Goal: Task Accomplishment & Management: Use online tool/utility

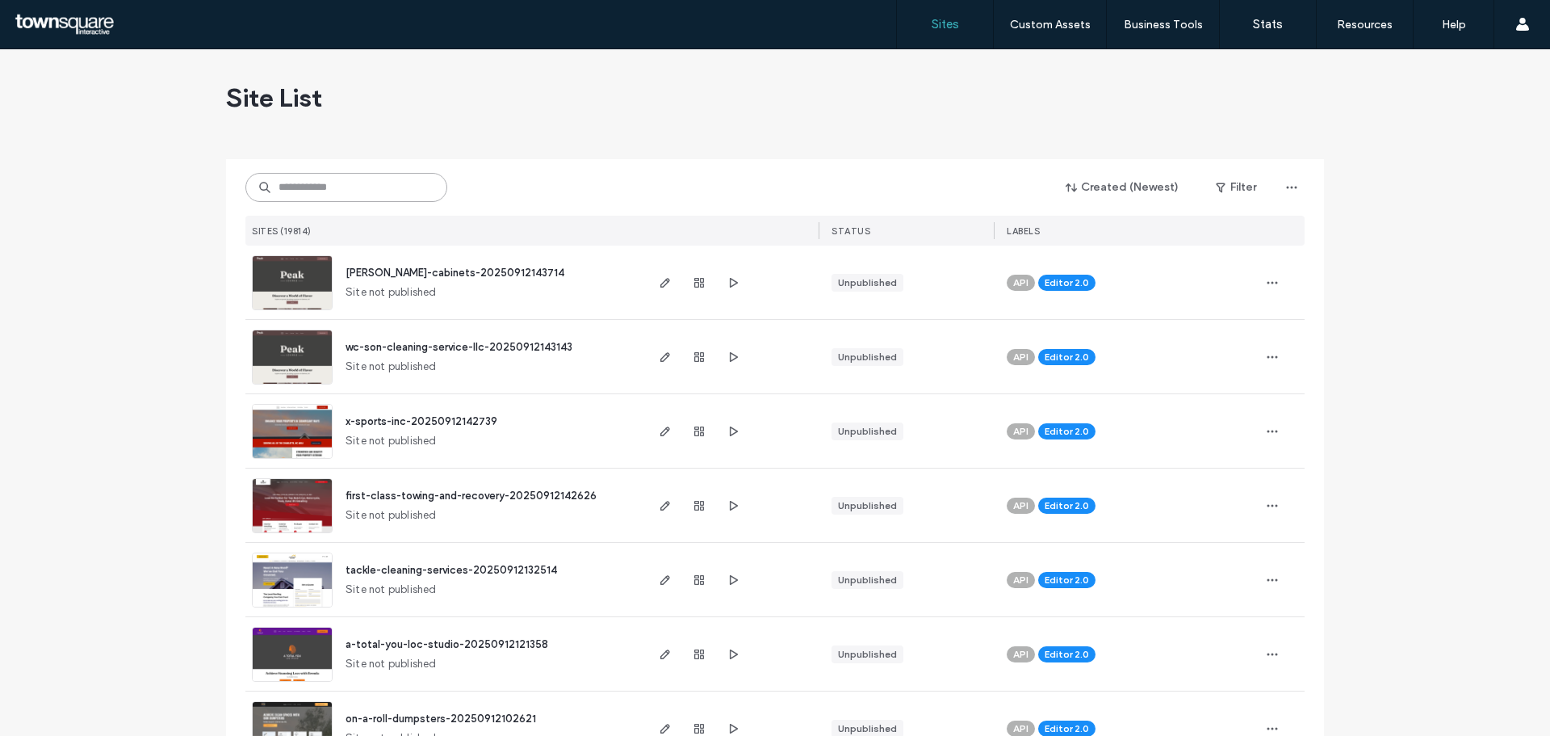
click at [295, 192] on input at bounding box center [346, 187] width 202 height 29
paste input "**********"
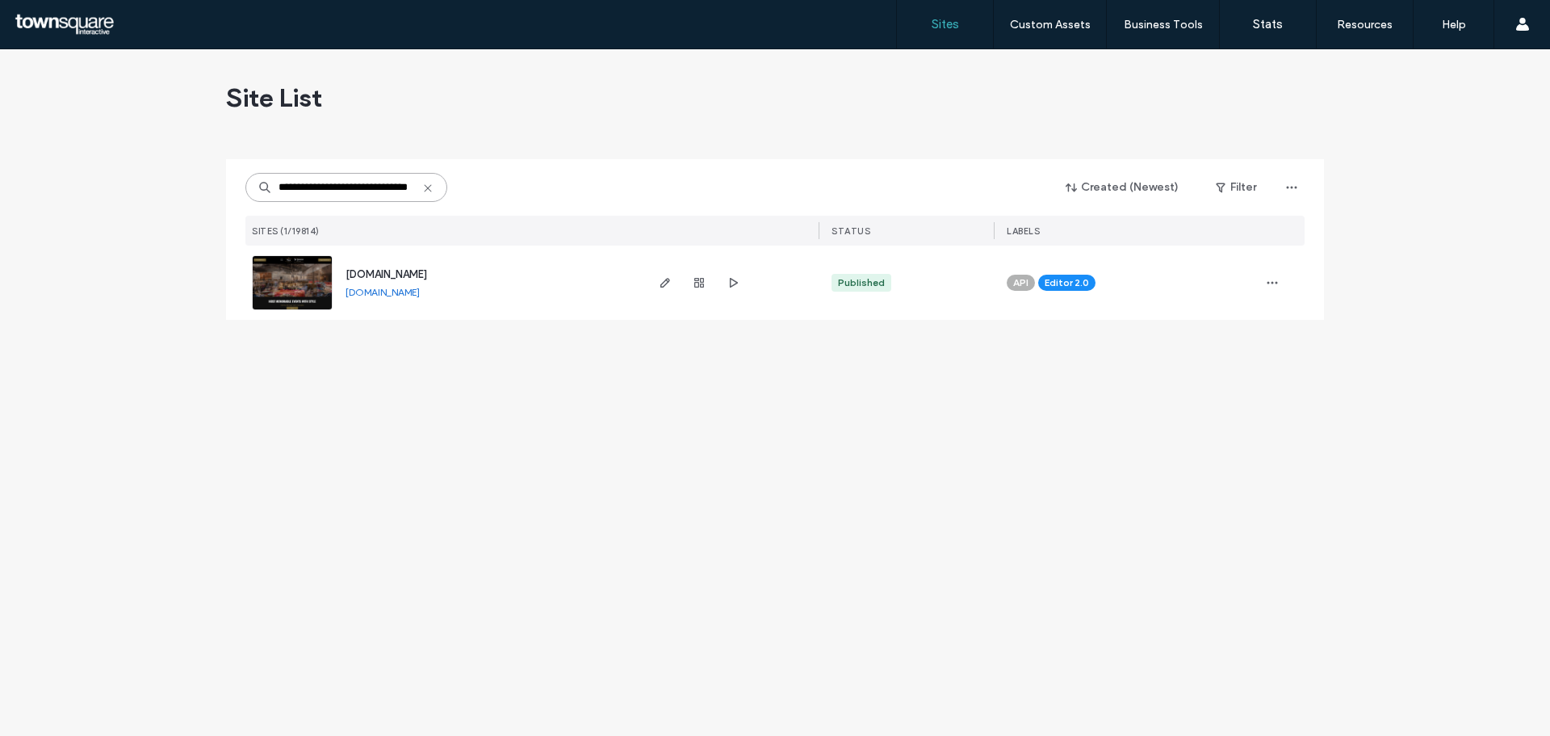
type input "**********"
click at [392, 267] on div "[DOMAIN_NAME]" at bounding box center [387, 274] width 82 height 16
click at [395, 273] on span "[DOMAIN_NAME]" at bounding box center [387, 274] width 82 height 12
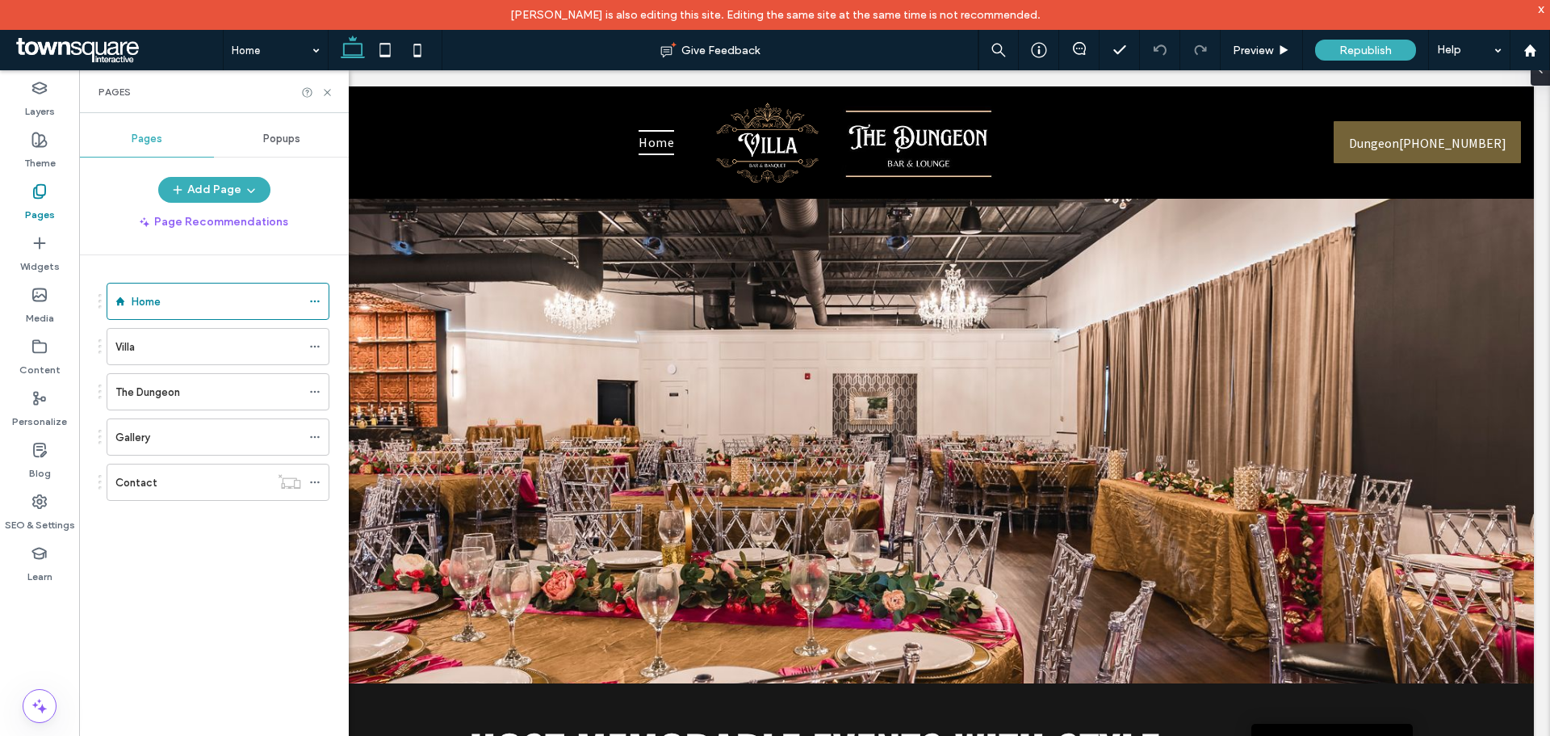
click at [124, 347] on label "Villa" at bounding box center [124, 347] width 19 height 28
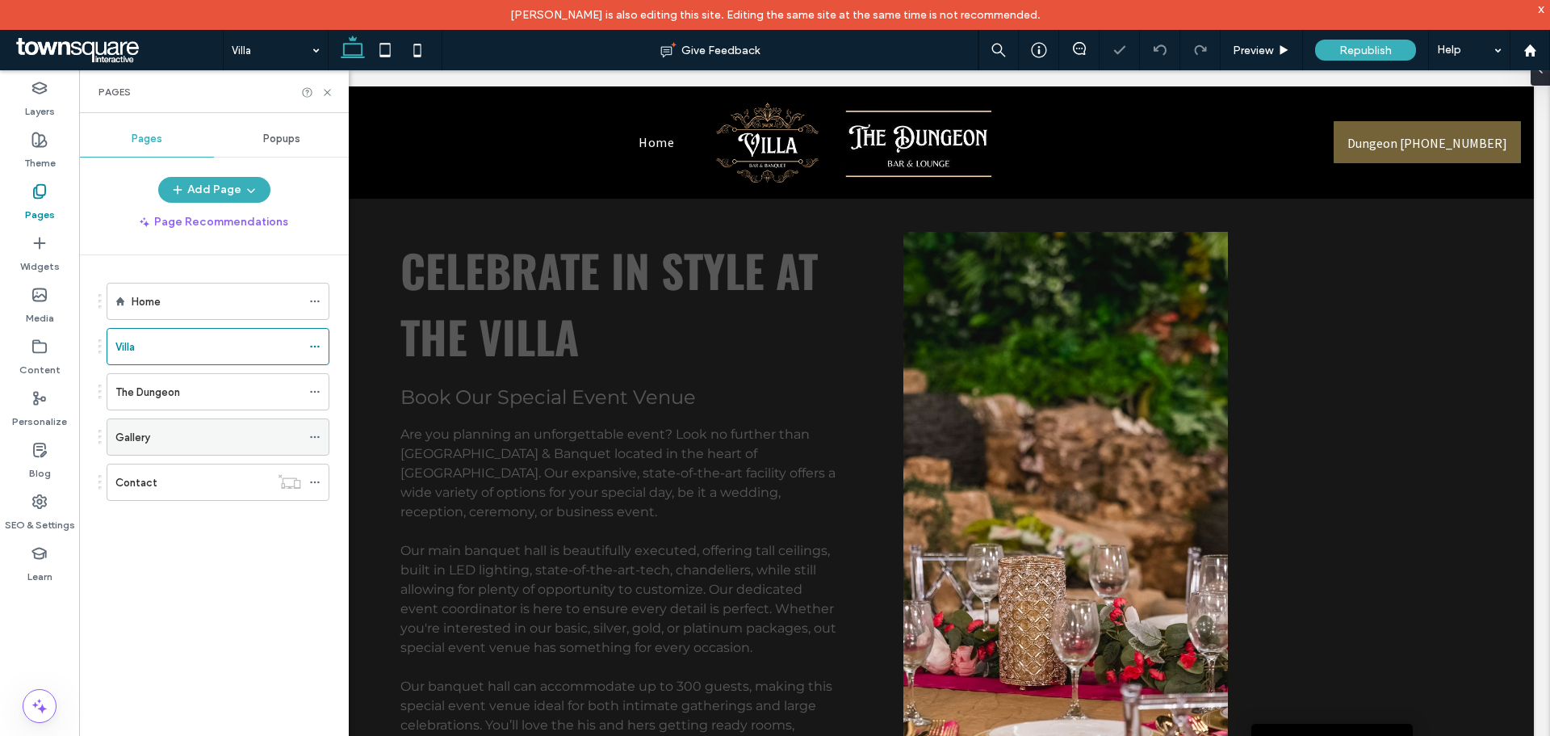
click at [165, 446] on div "Gallery" at bounding box center [208, 437] width 186 height 36
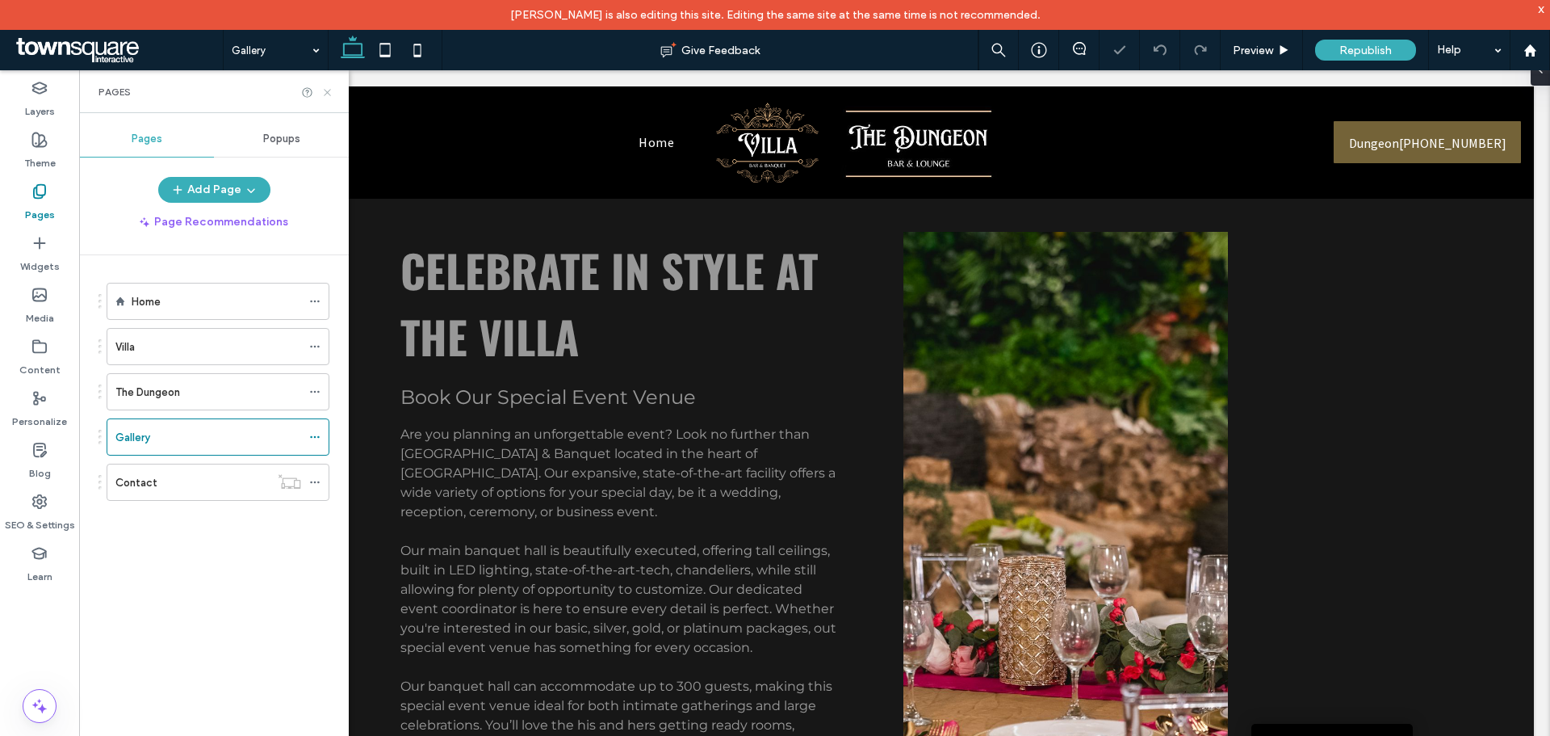
click at [326, 90] on icon at bounding box center [327, 92] width 12 height 12
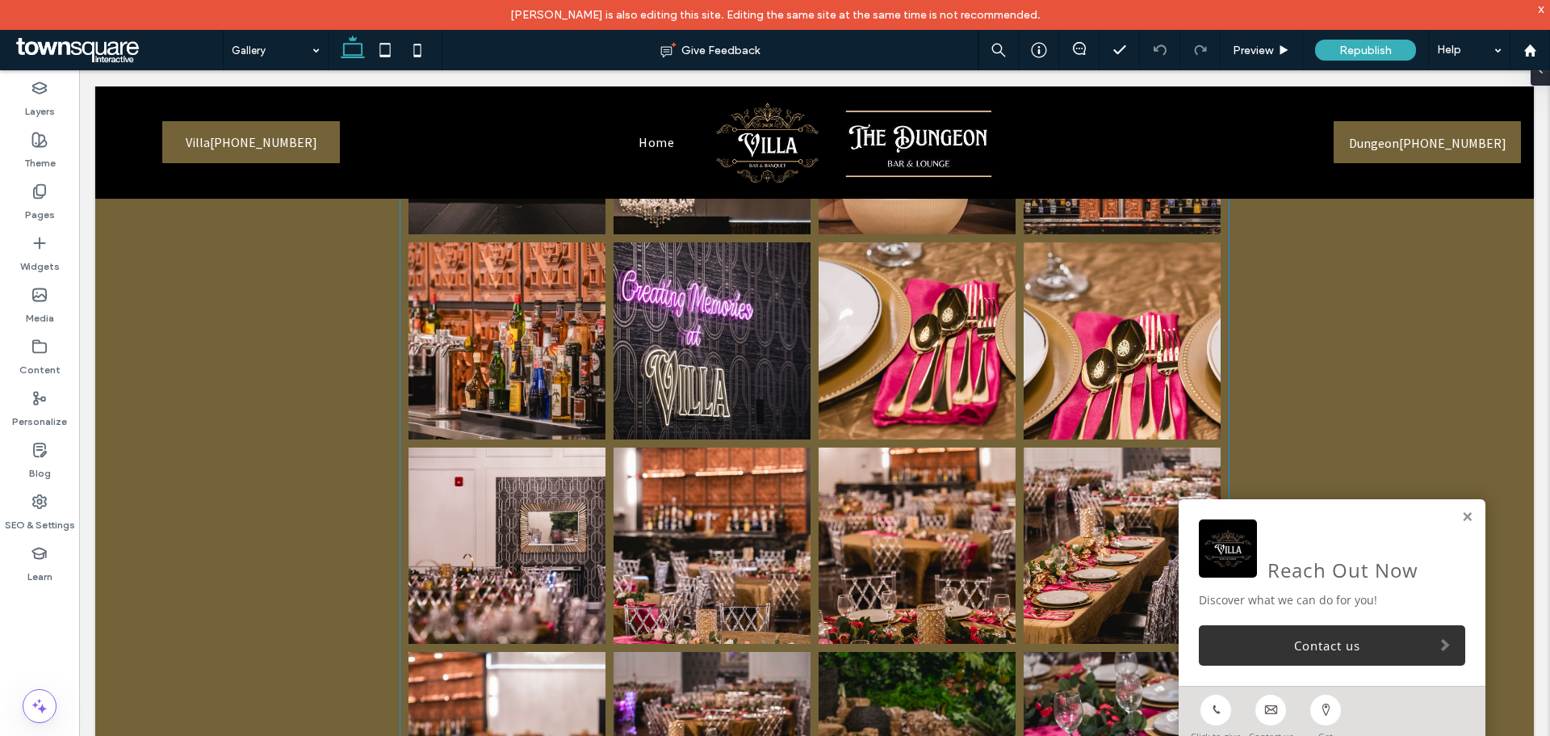
scroll to position [3472, 0]
click at [30, 184] on div "Pages" at bounding box center [39, 203] width 79 height 52
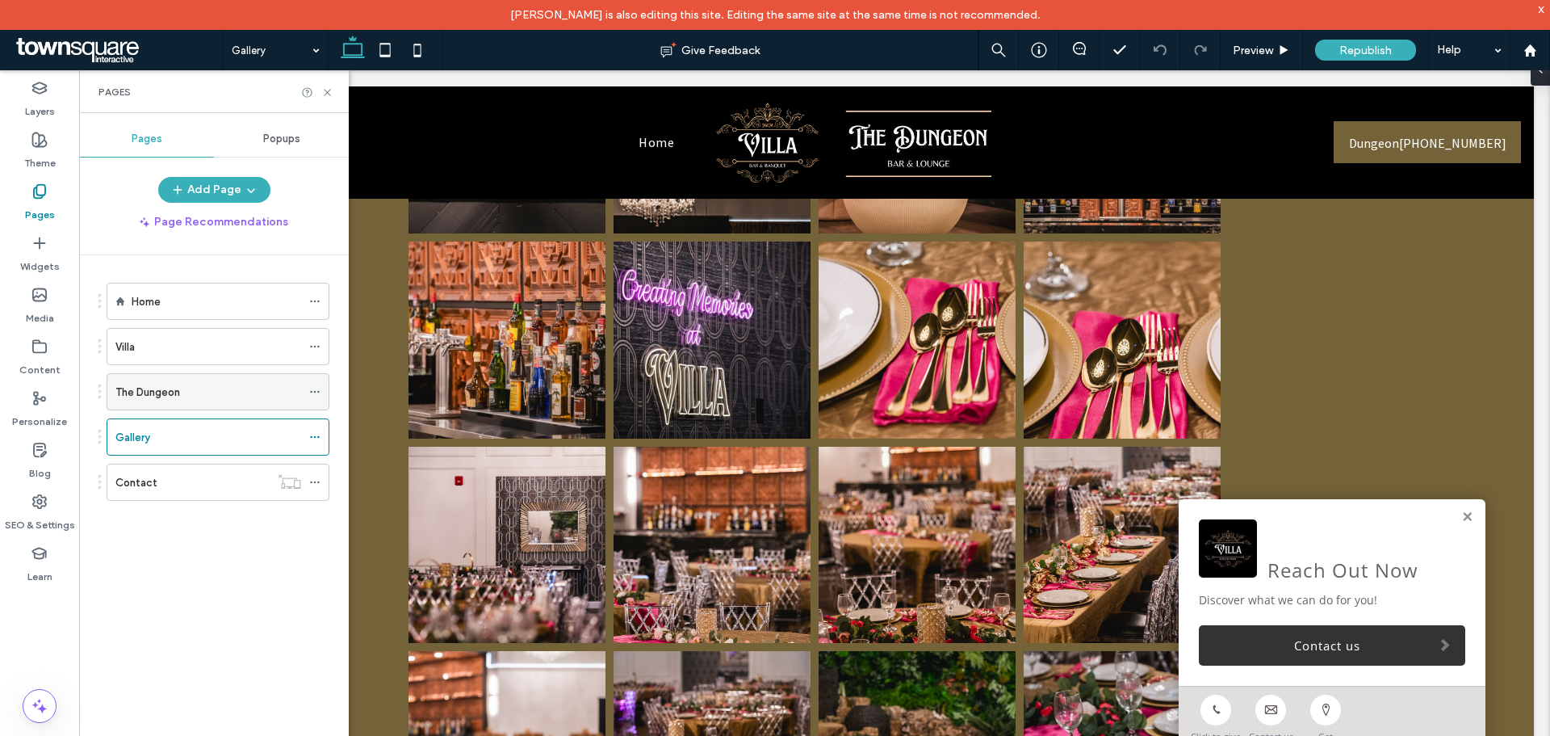
click at [205, 405] on div "The Dungeon" at bounding box center [208, 392] width 186 height 36
click at [325, 88] on icon at bounding box center [327, 92] width 12 height 12
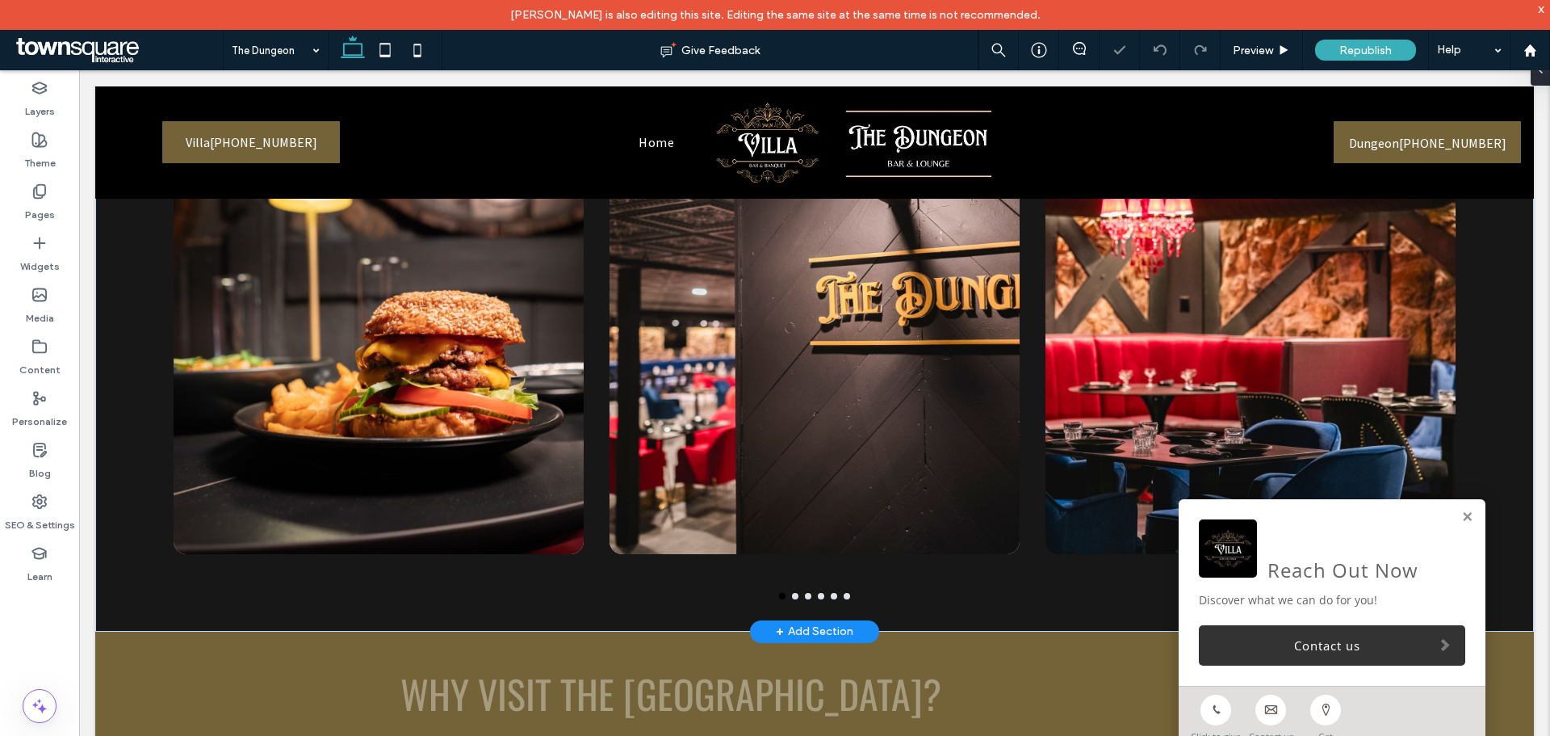
scroll to position [565, 0]
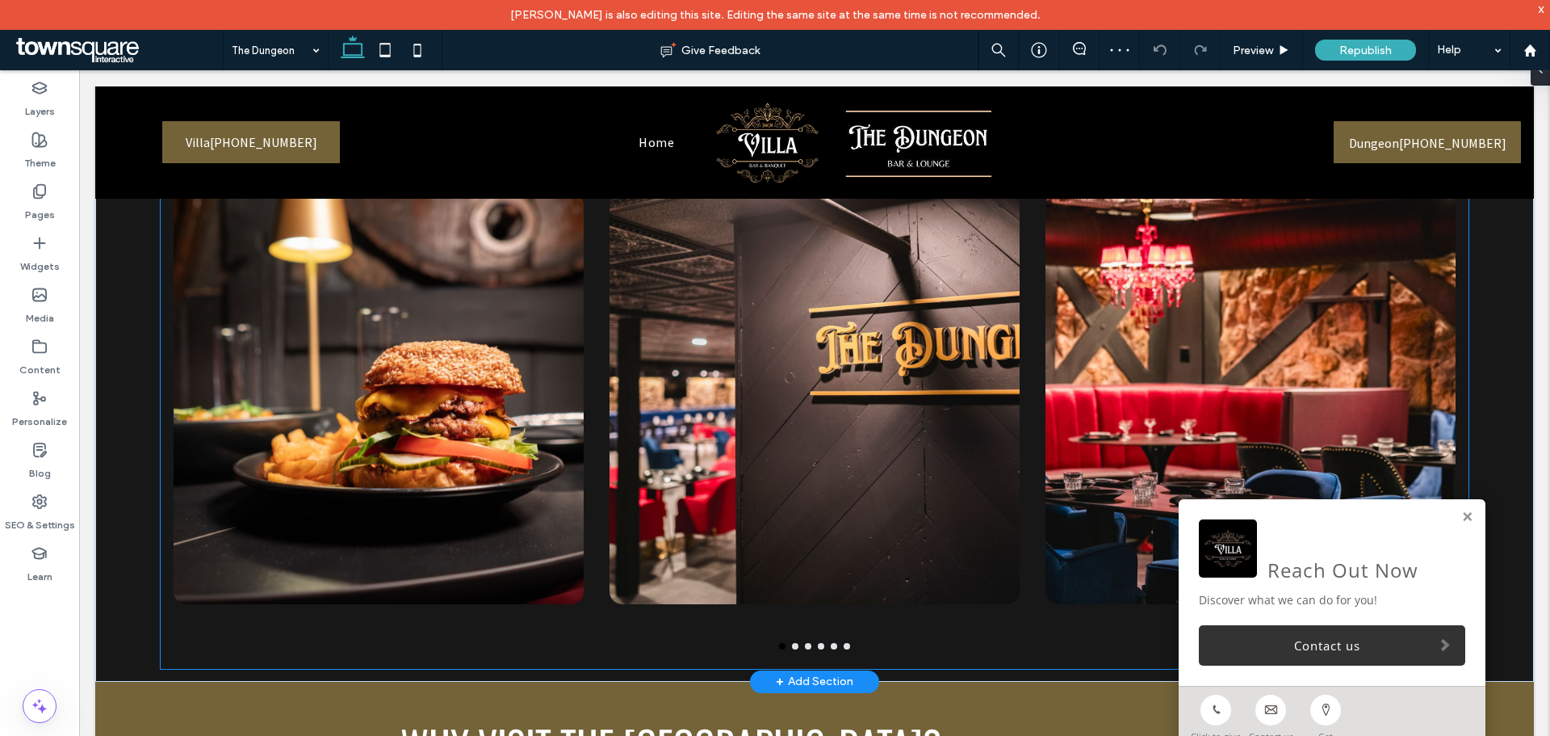
click at [818, 644] on div at bounding box center [815, 430] width 1308 height 476
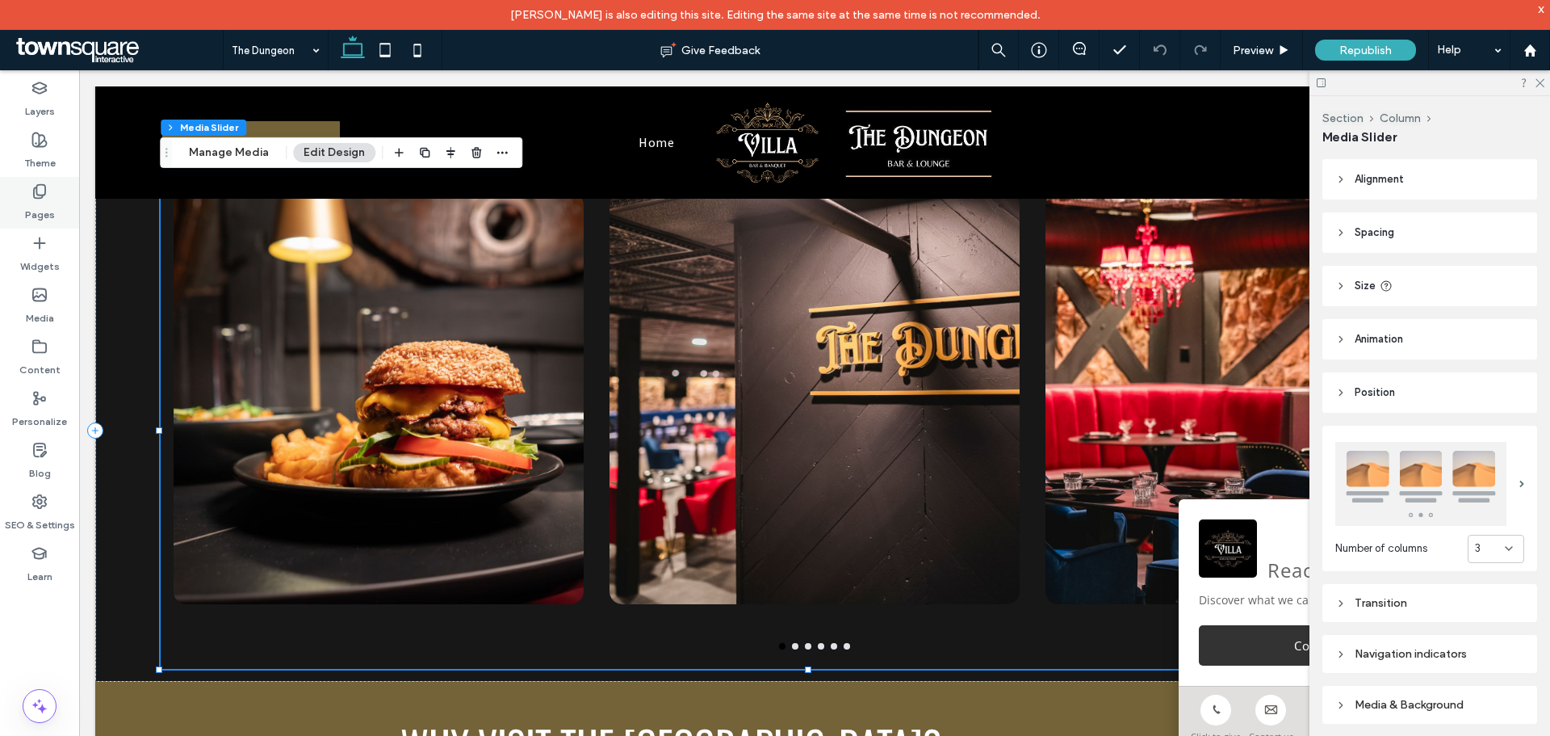
click at [55, 201] on div "Pages" at bounding box center [39, 203] width 79 height 52
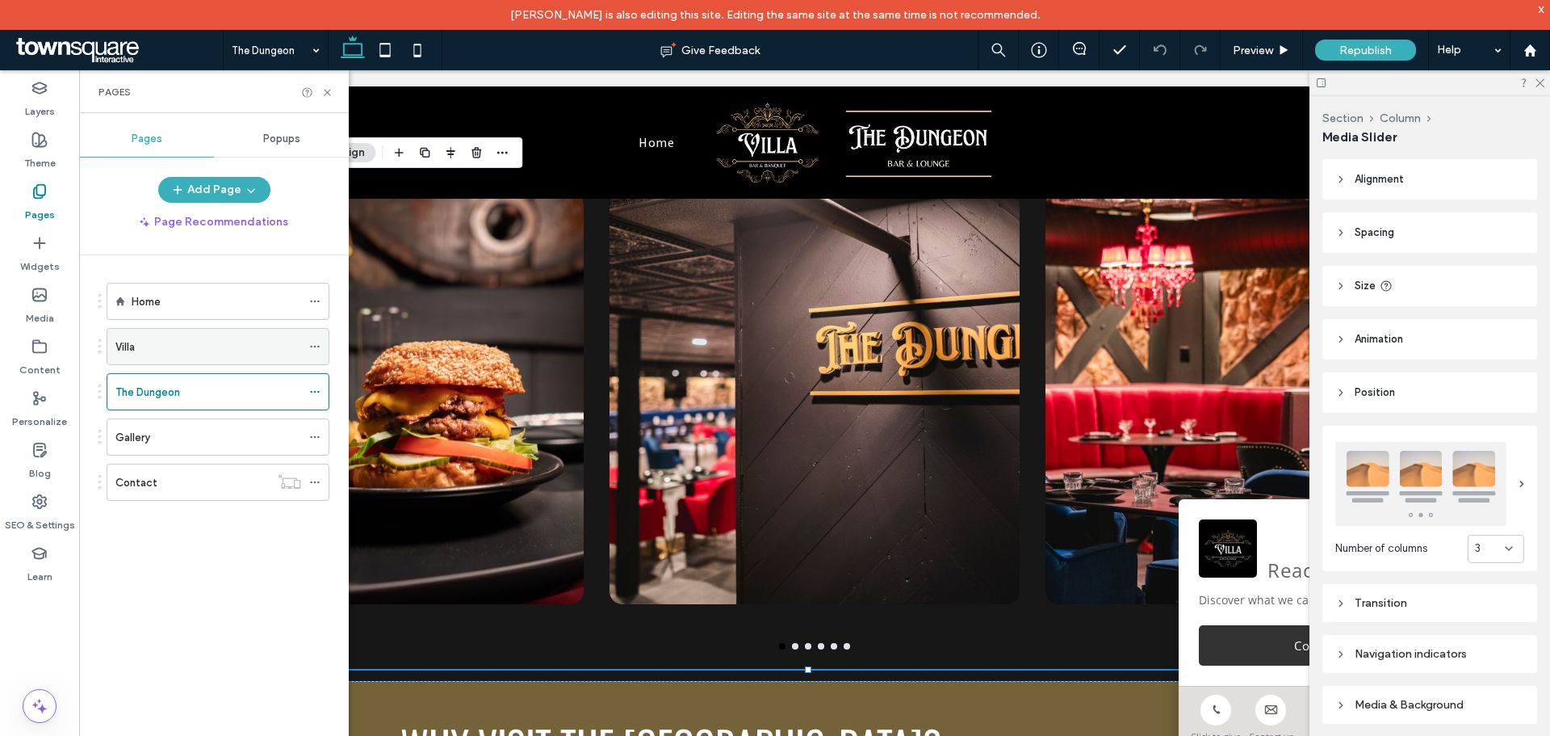
click at [197, 350] on div "Villa" at bounding box center [208, 346] width 186 height 17
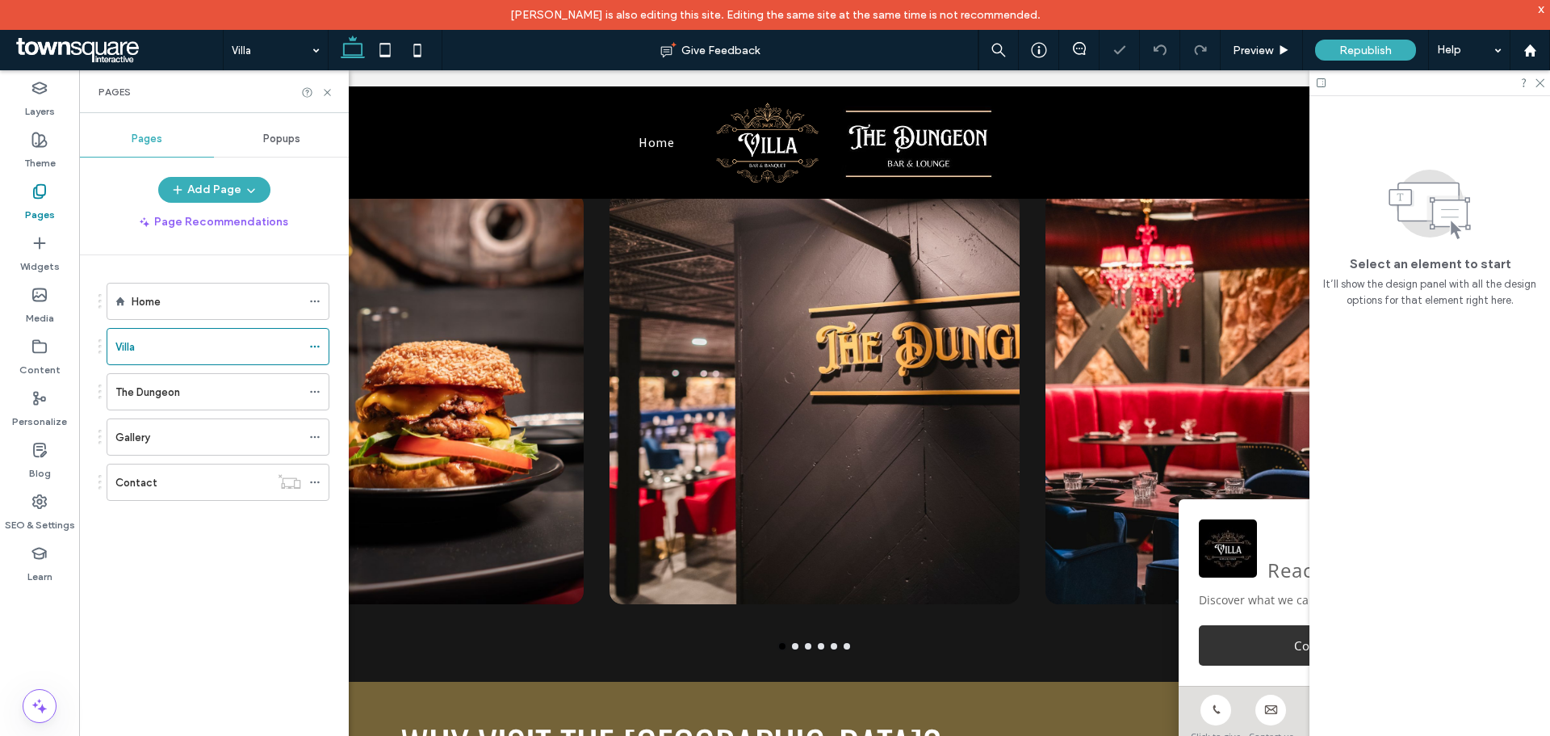
click at [325, 85] on div "Pages" at bounding box center [214, 91] width 270 height 43
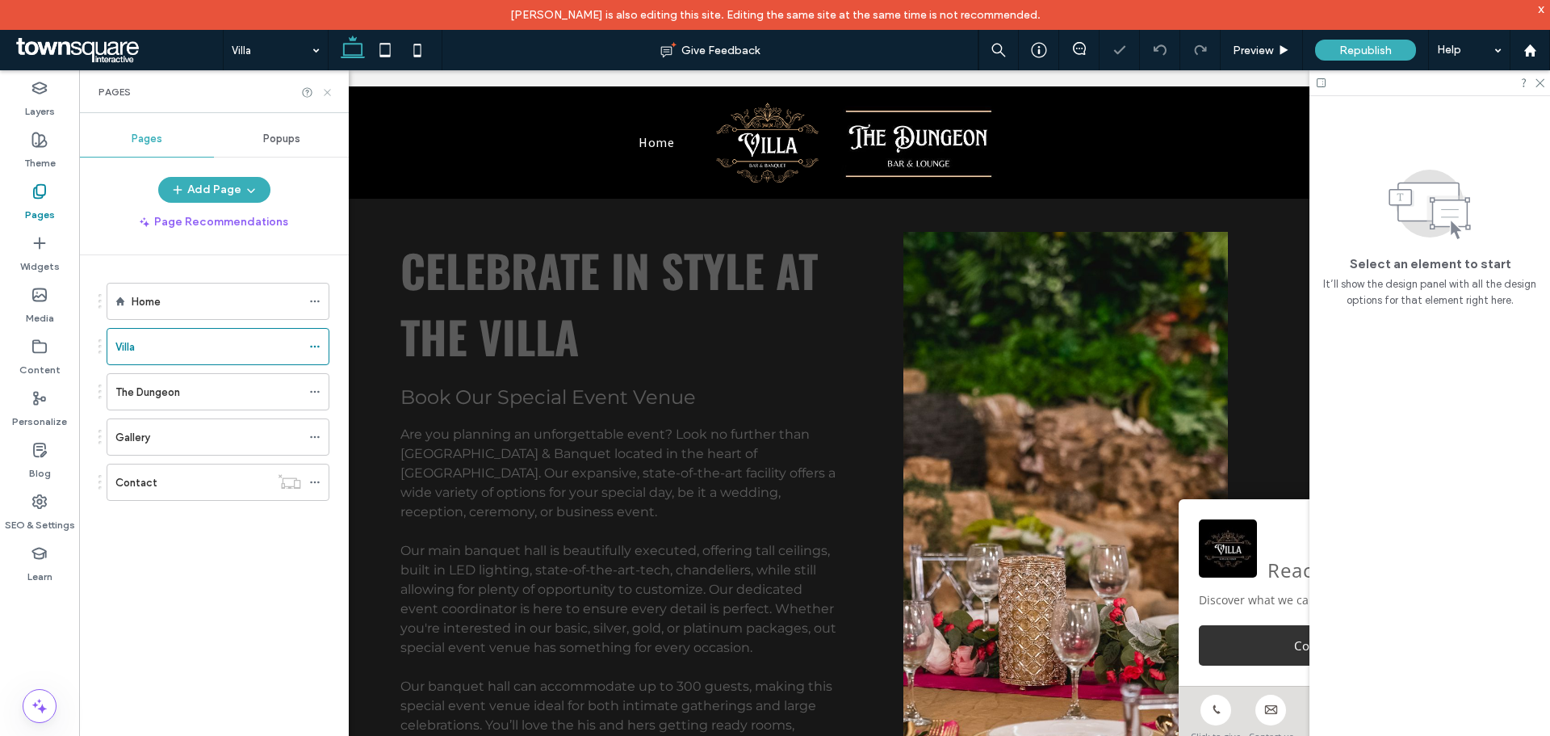
click at [326, 88] on icon at bounding box center [327, 92] width 12 height 12
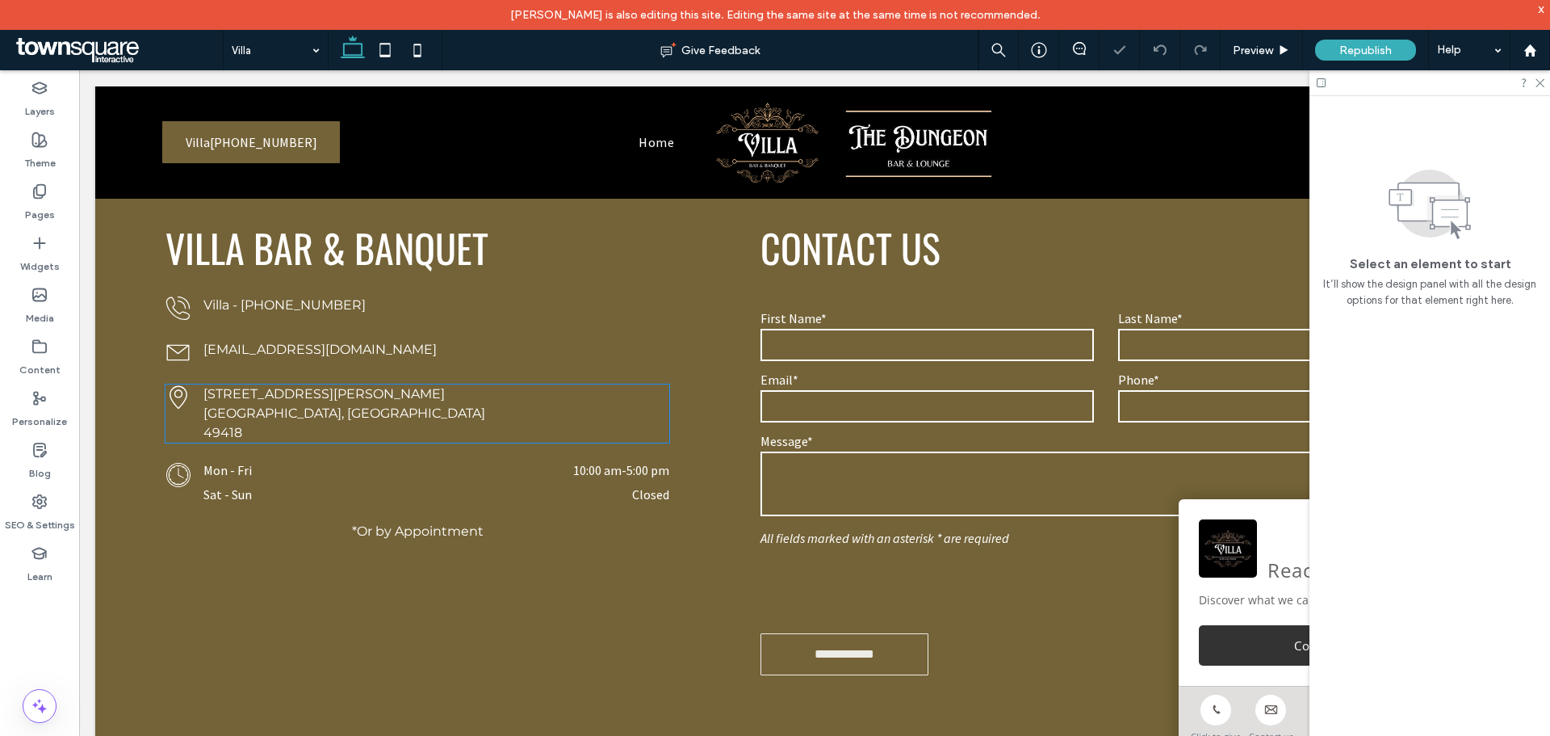
scroll to position [1050, 0]
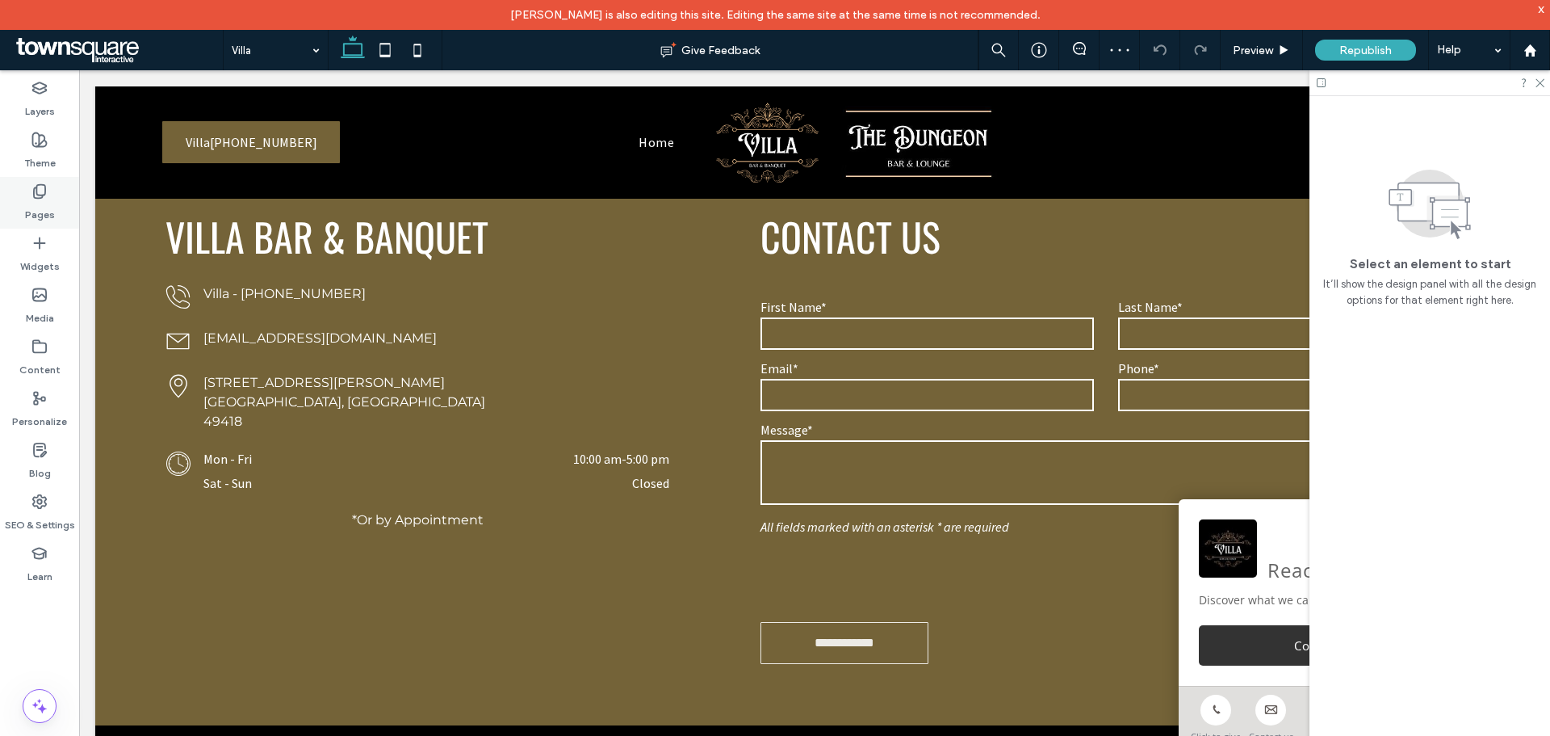
click at [45, 210] on label "Pages" at bounding box center [40, 210] width 30 height 23
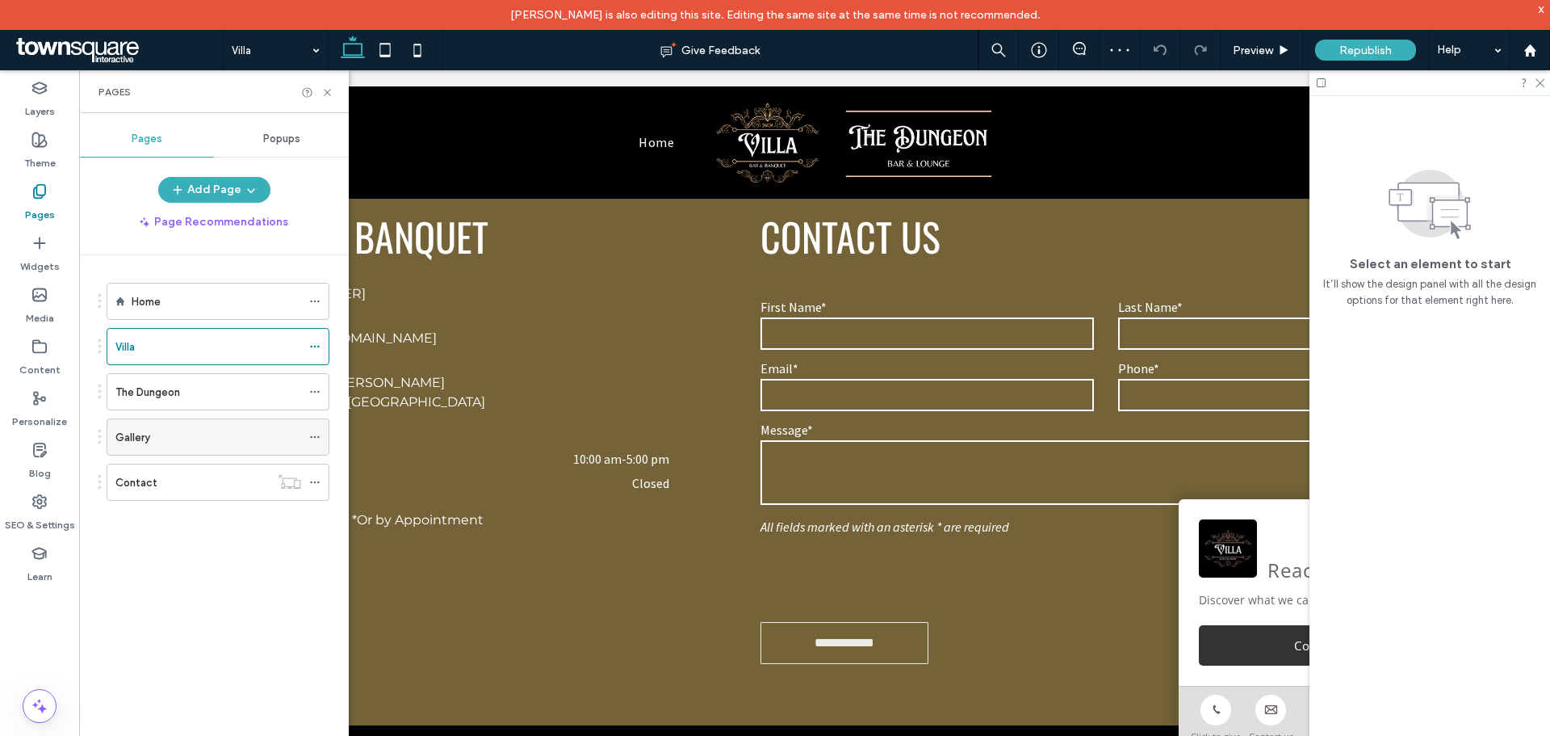
click at [140, 417] on ol "Home Villa The Dungeon Gallery Contact" at bounding box center [207, 392] width 243 height 218
click at [139, 419] on div "Gallery" at bounding box center [218, 436] width 223 height 37
click at [136, 425] on div "Gallery" at bounding box center [208, 437] width 186 height 36
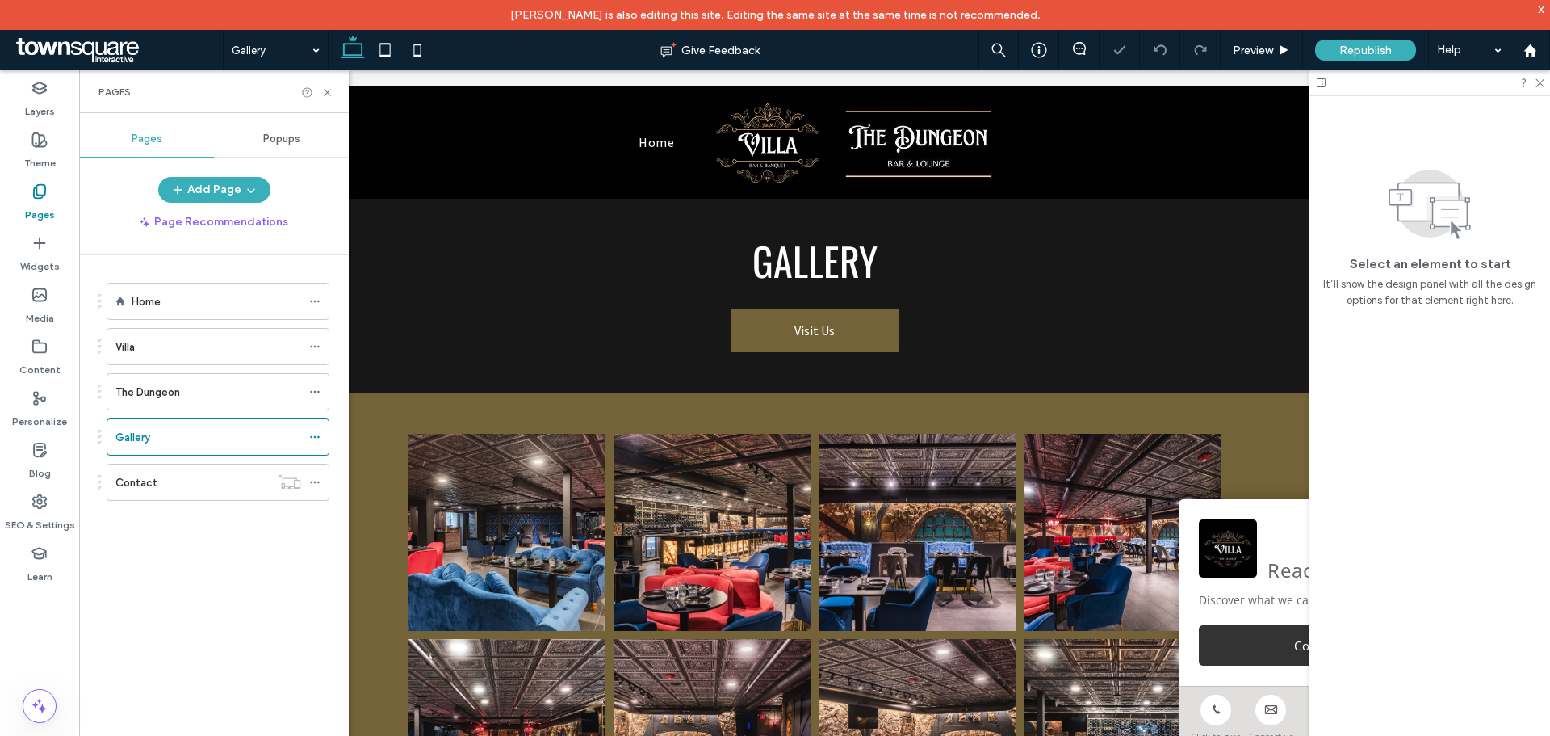
click at [159, 354] on div "Villa" at bounding box center [208, 347] width 186 height 36
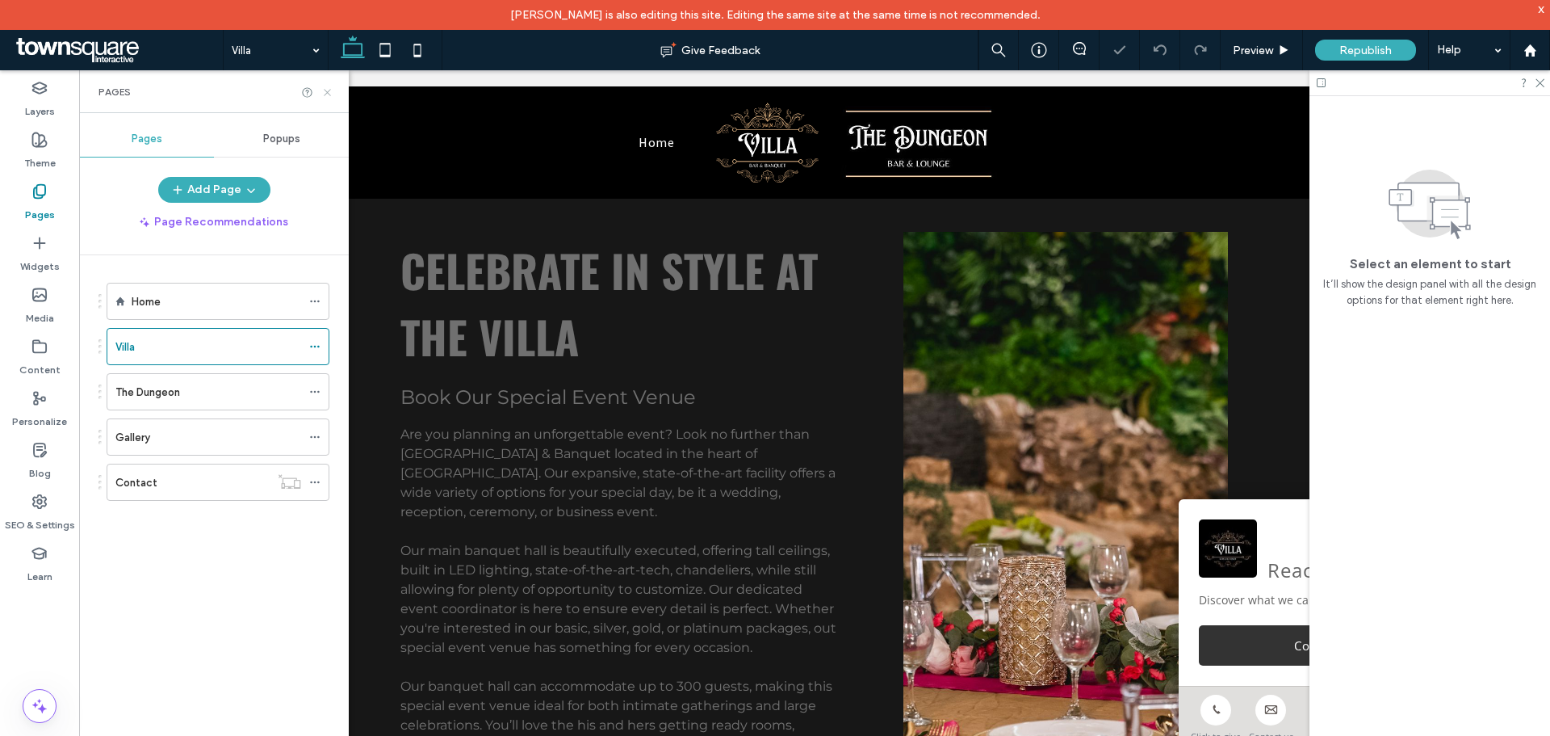
click at [325, 86] on icon at bounding box center [327, 92] width 12 height 12
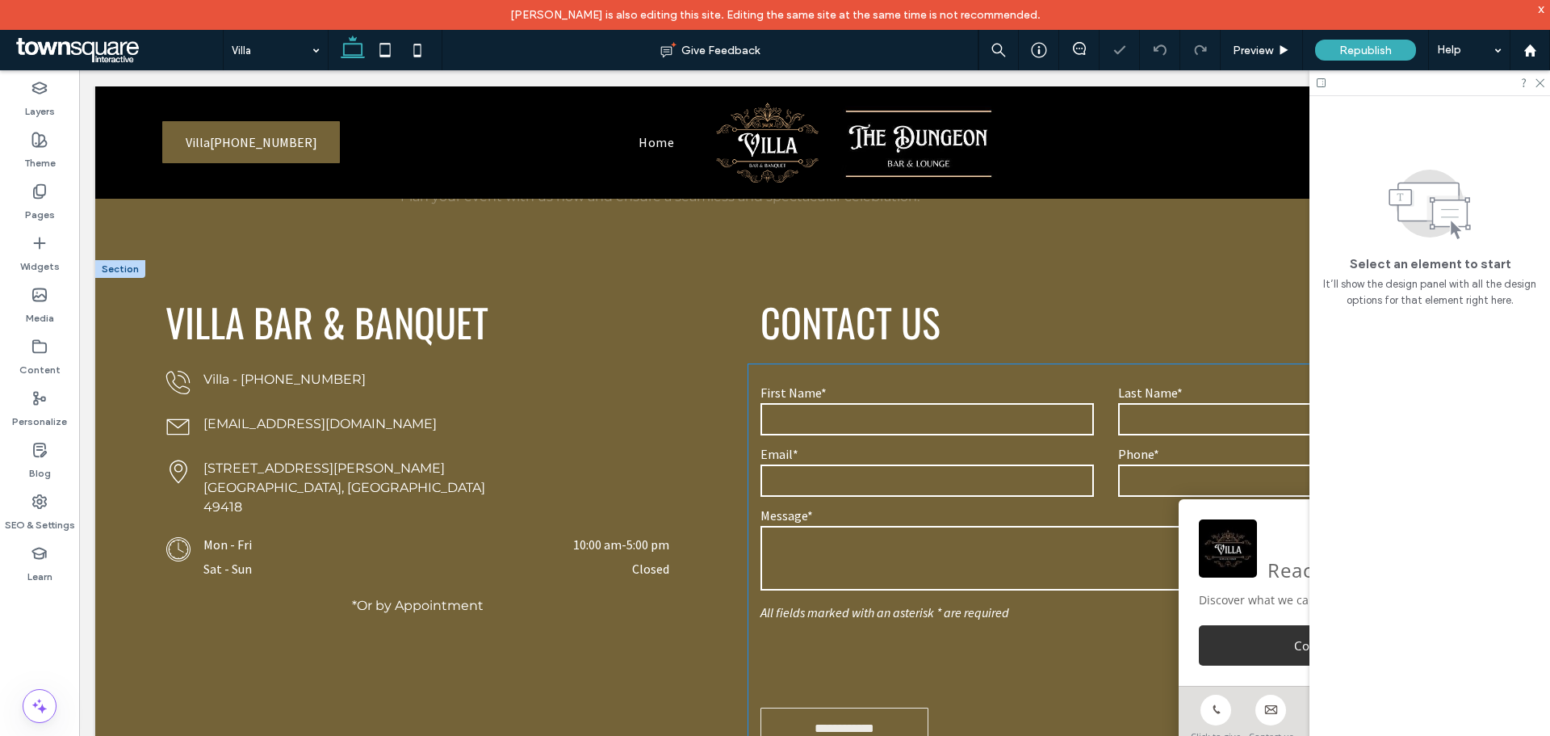
scroll to position [1050, 0]
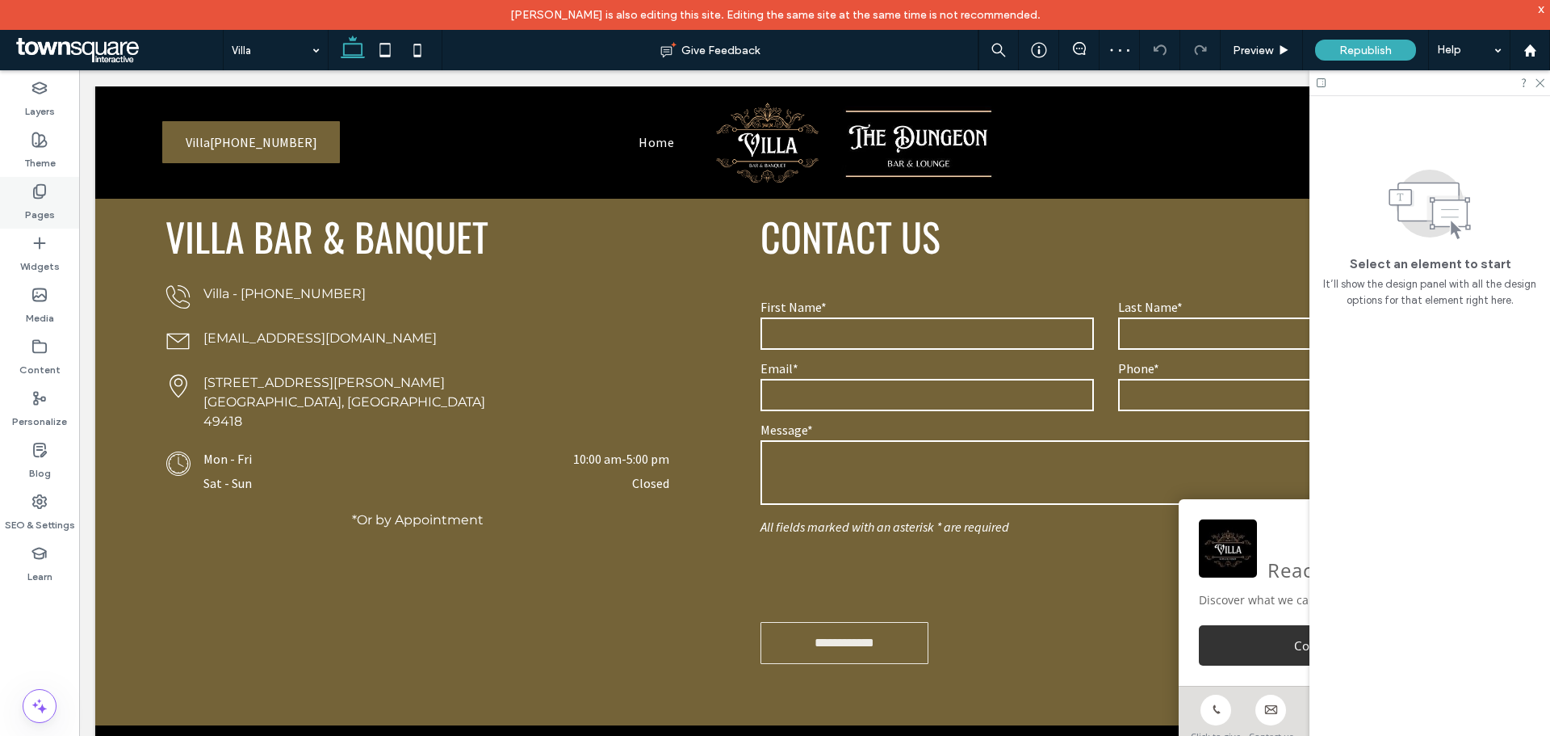
click at [33, 205] on label "Pages" at bounding box center [40, 210] width 30 height 23
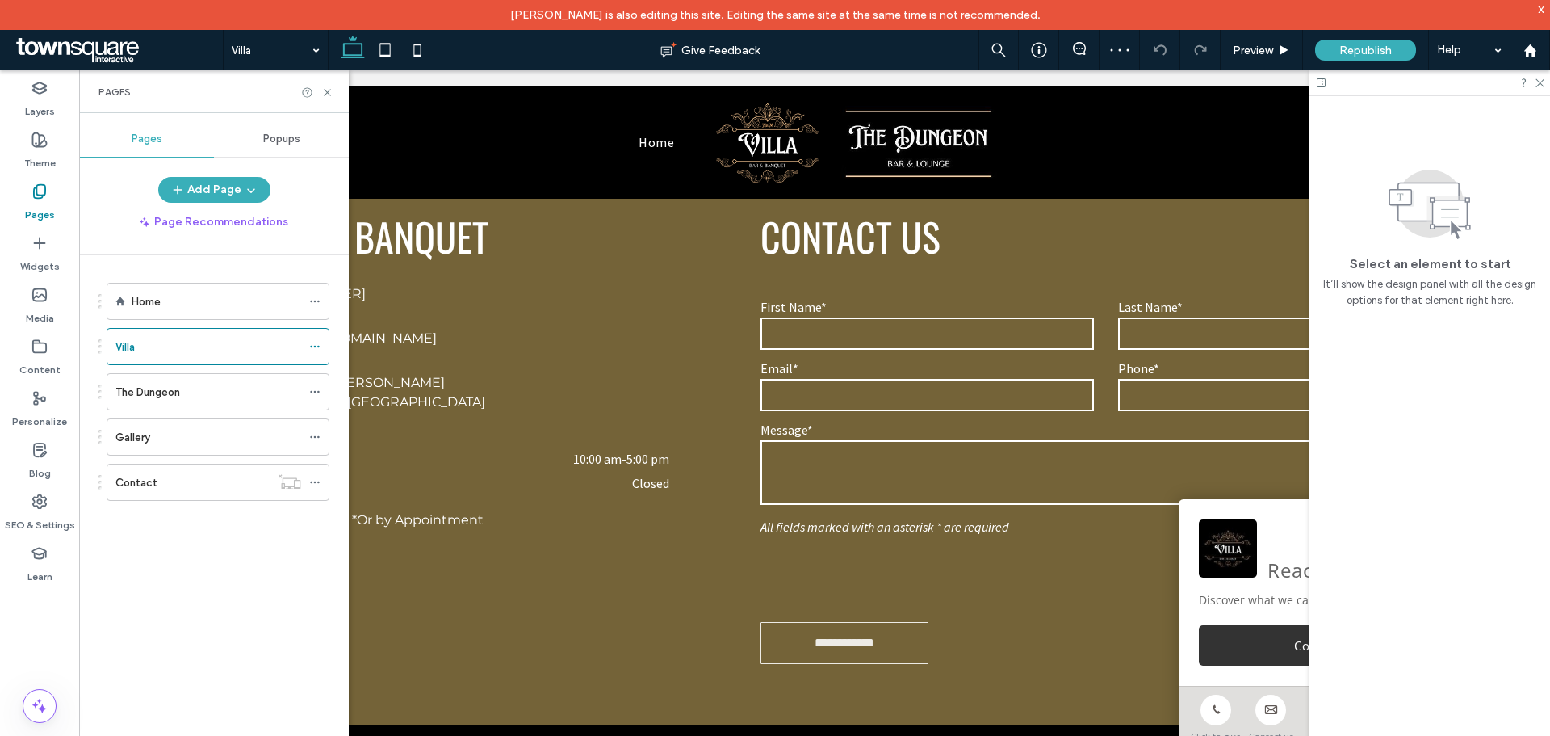
click at [129, 438] on label "Gallery" at bounding box center [132, 437] width 35 height 28
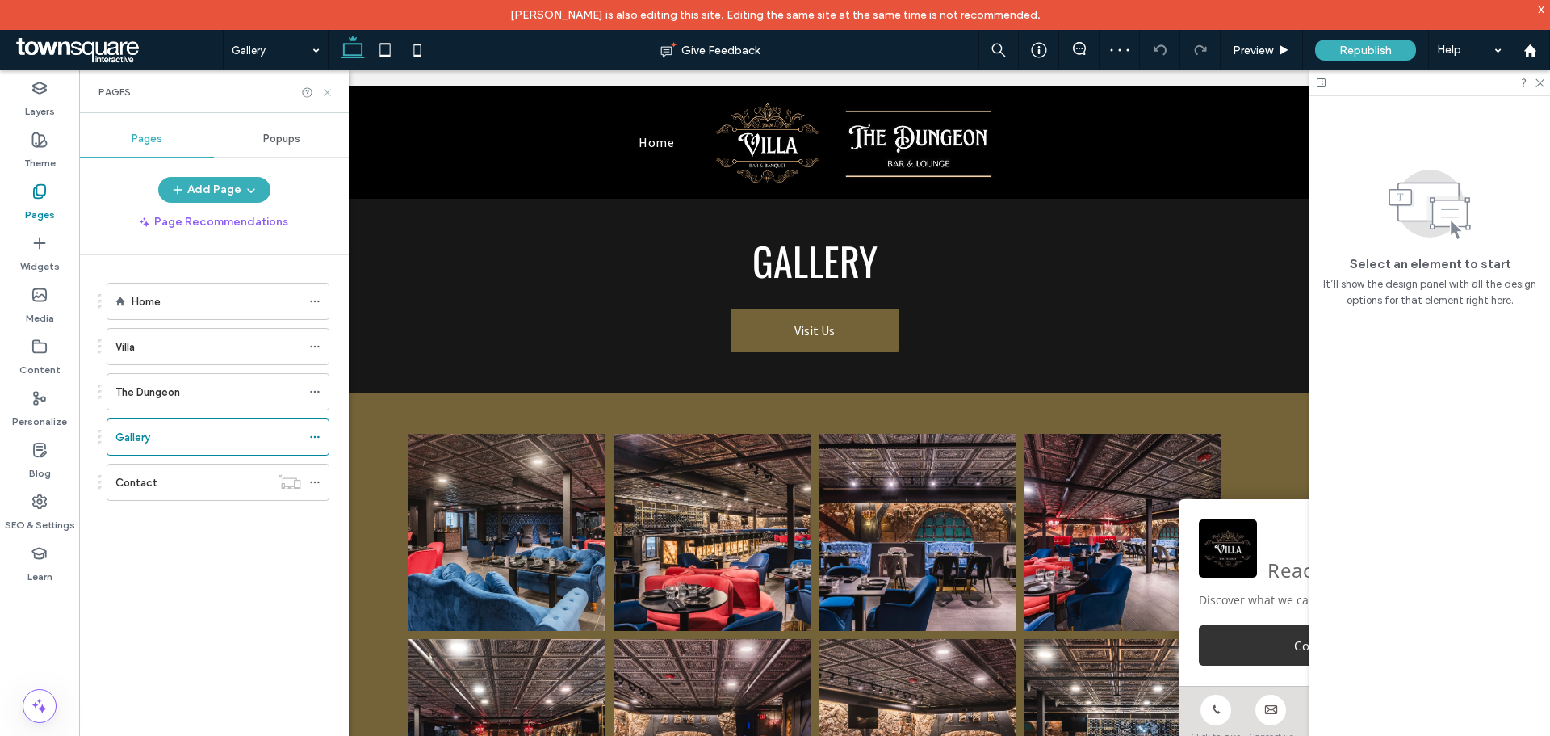
click at [325, 87] on icon at bounding box center [327, 92] width 12 height 12
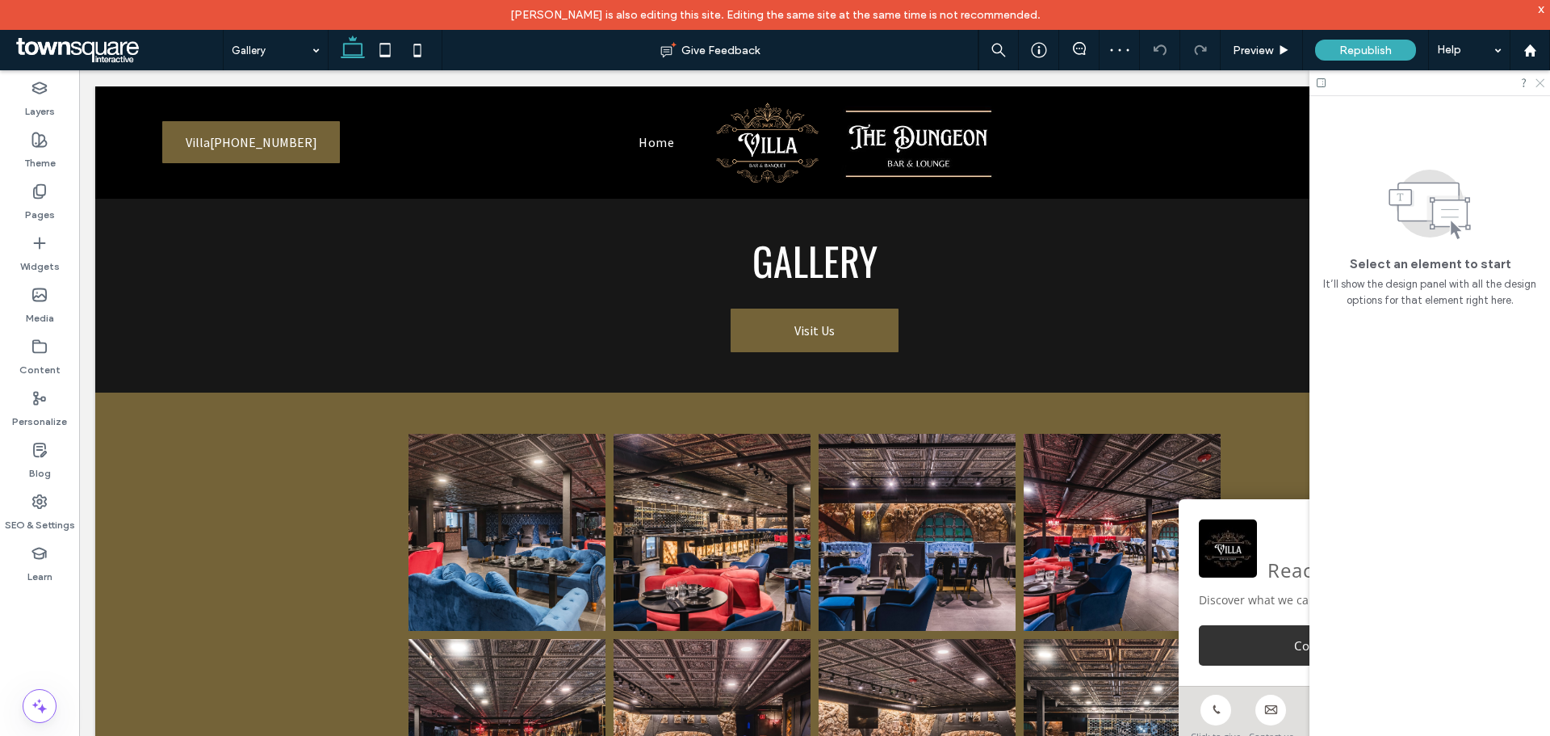
click at [1538, 86] on div at bounding box center [1430, 82] width 241 height 25
click at [1538, 86] on icon at bounding box center [1539, 82] width 10 height 10
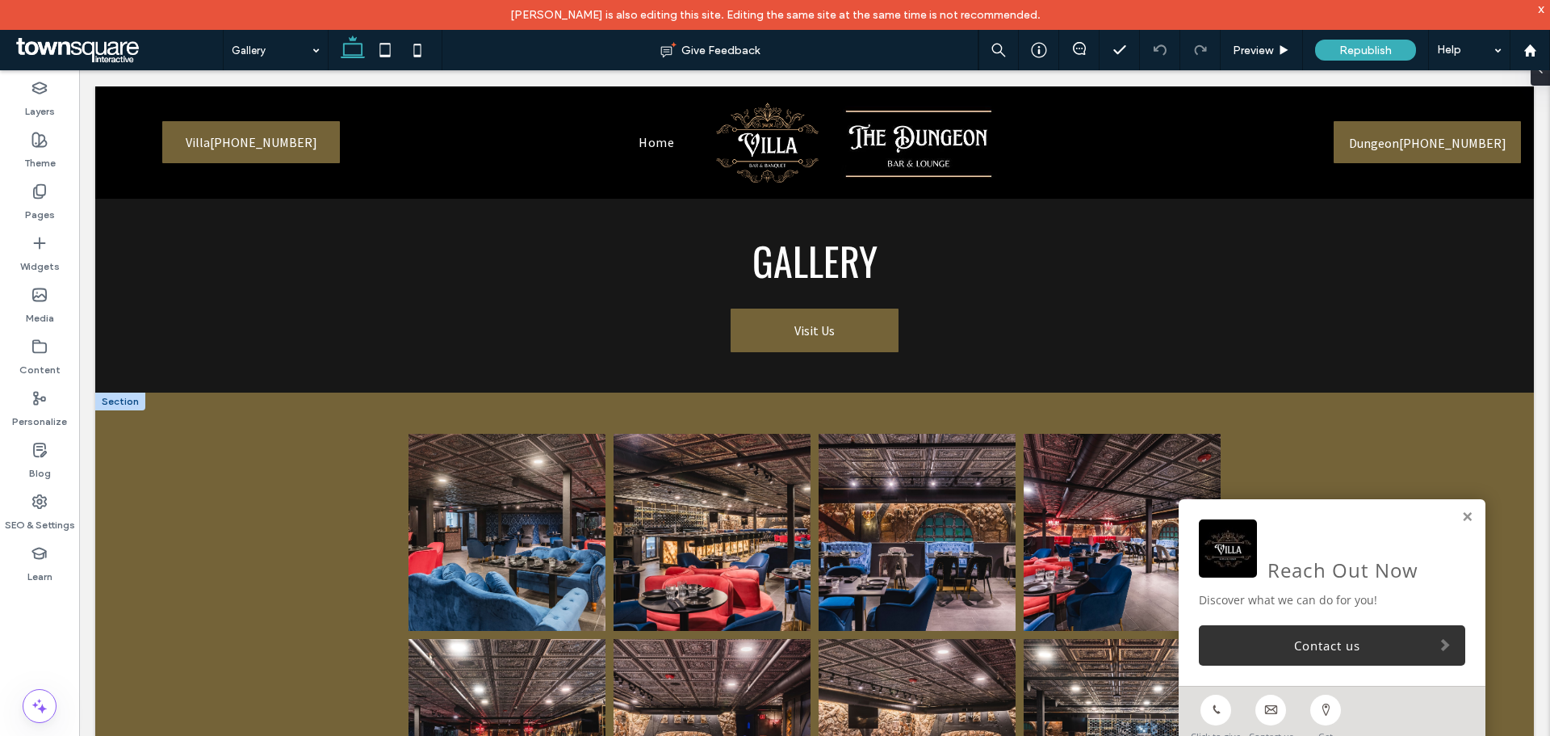
drag, startPoint x: 1460, startPoint y: 518, endPoint x: 1439, endPoint y: 515, distance: 21.1
click at [1462, 518] on link at bounding box center [1468, 517] width 12 height 14
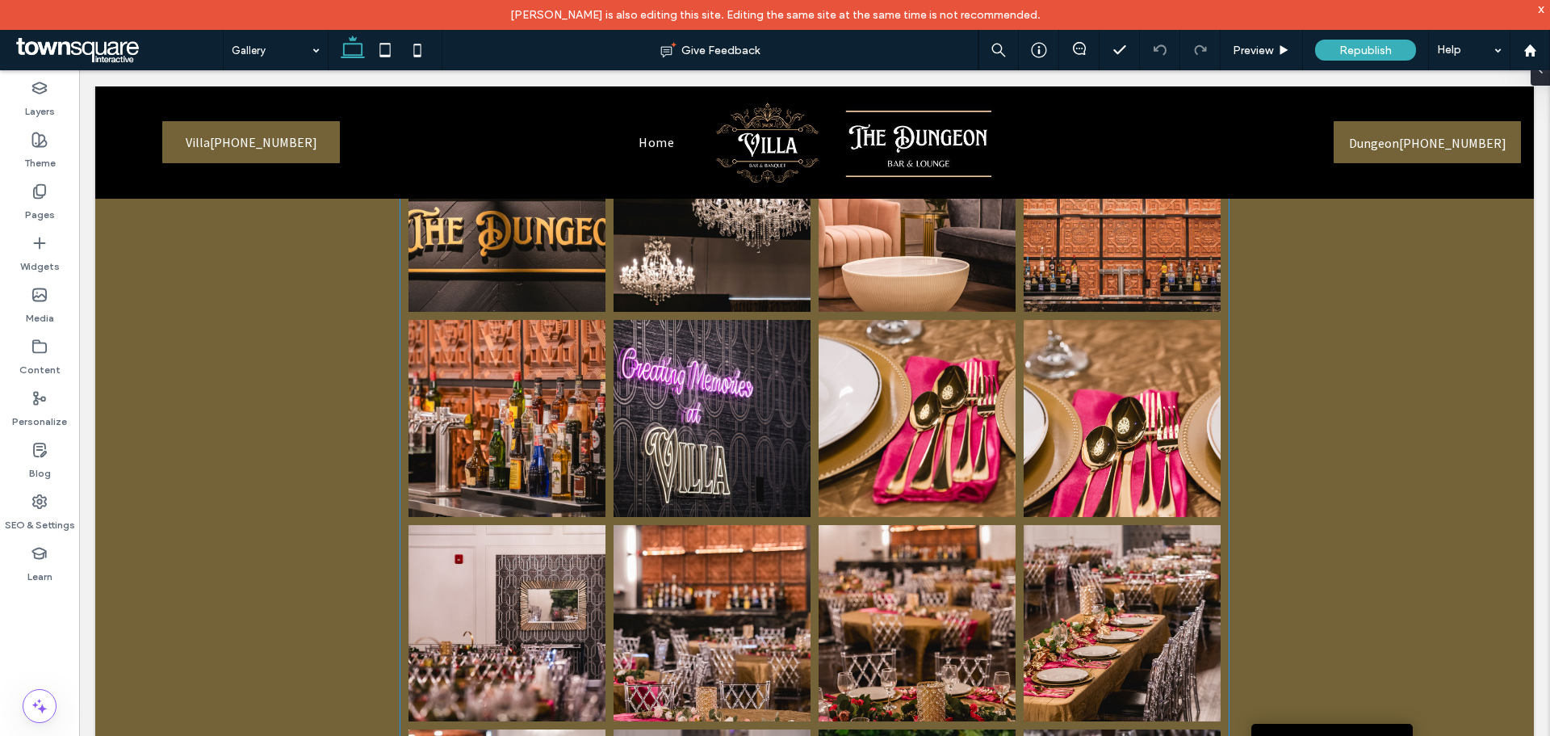
scroll to position [3391, 0]
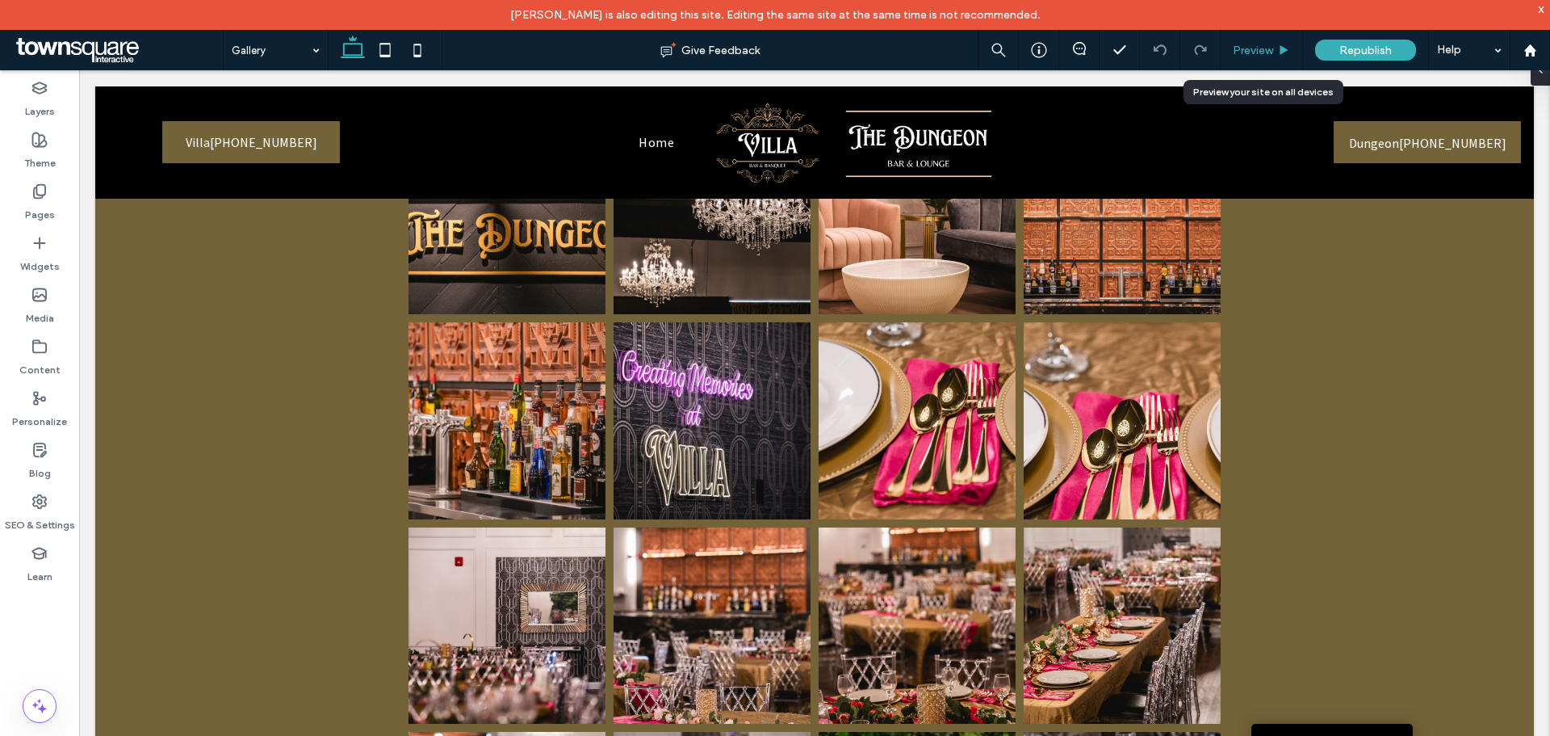
click at [1273, 38] on div "Preview" at bounding box center [1262, 50] width 82 height 40
drag, startPoint x: 1067, startPoint y: 52, endPoint x: 936, endPoint y: 115, distance: 146.3
click at [1067, 52] on span at bounding box center [1079, 48] width 40 height 13
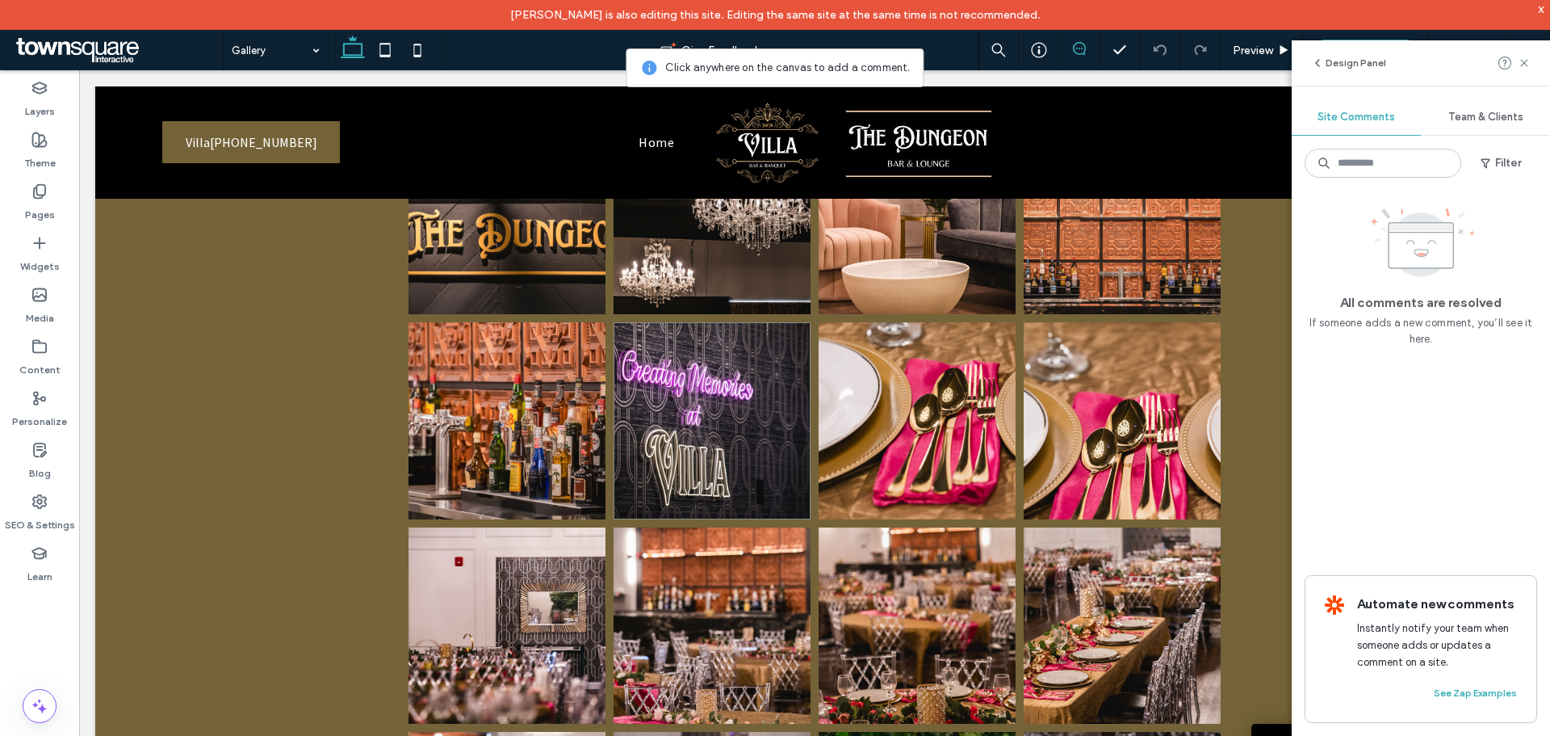
click at [766, 410] on link at bounding box center [712, 420] width 197 height 197
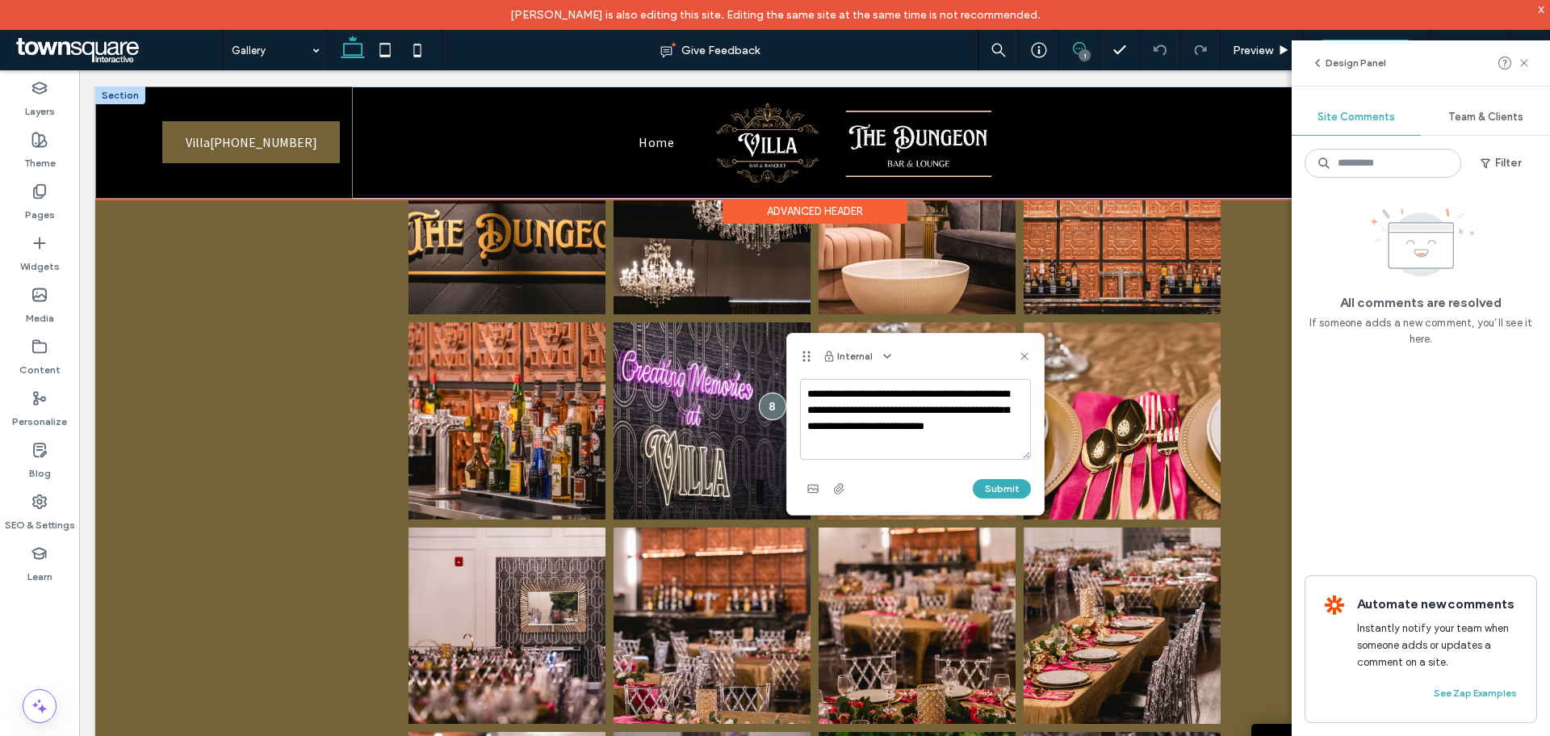
type textarea "**********"
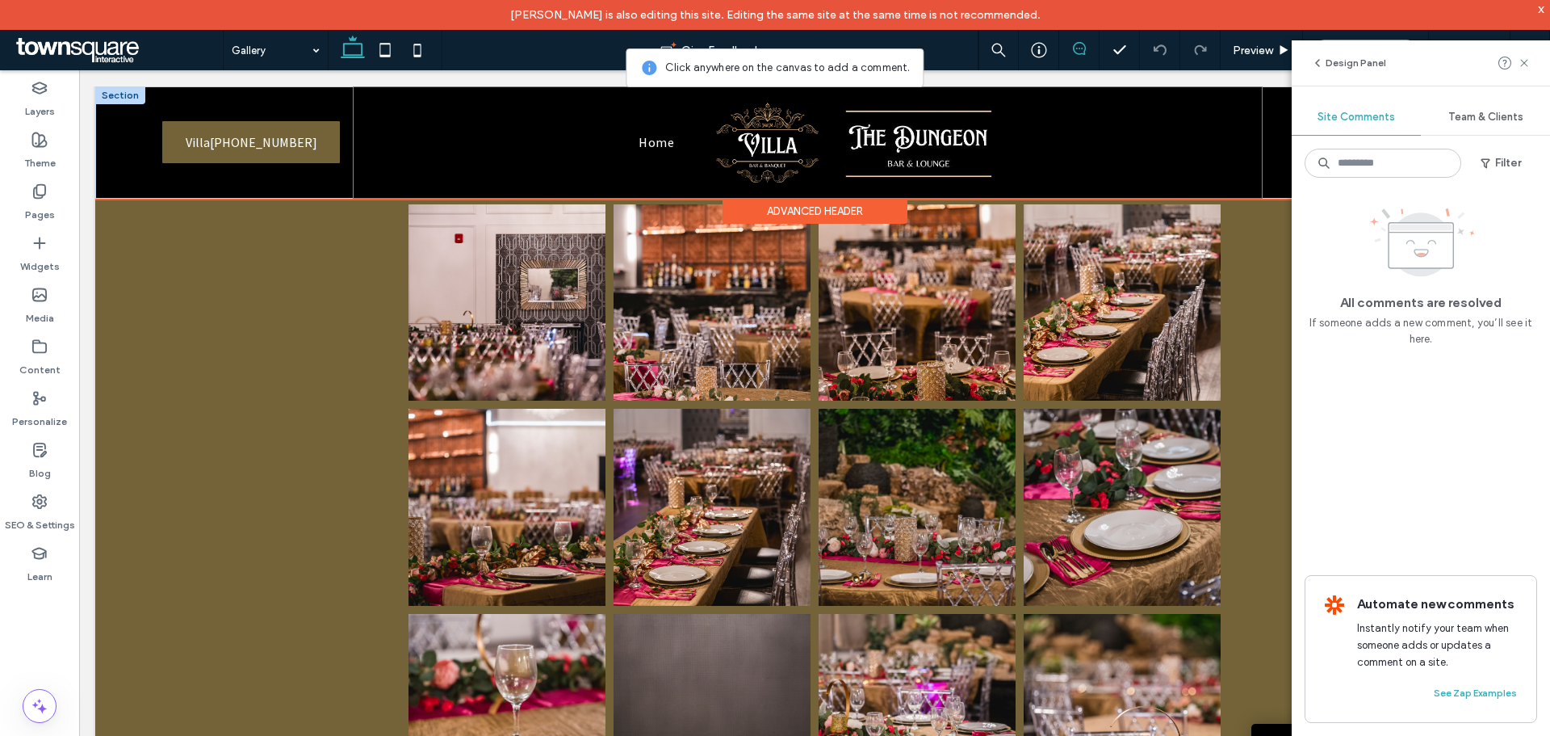
scroll to position [3472, 0]
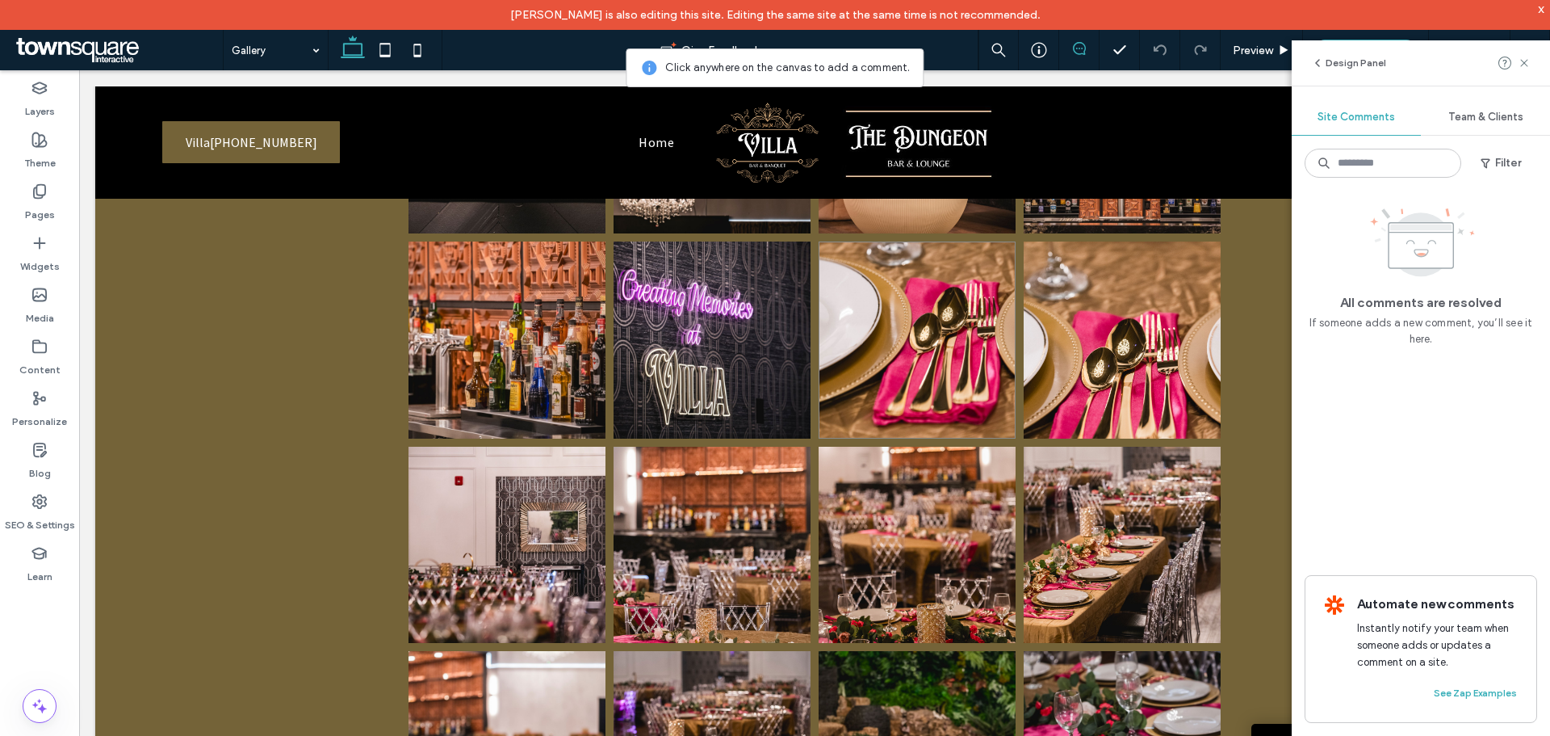
click at [853, 413] on link at bounding box center [917, 339] width 197 height 197
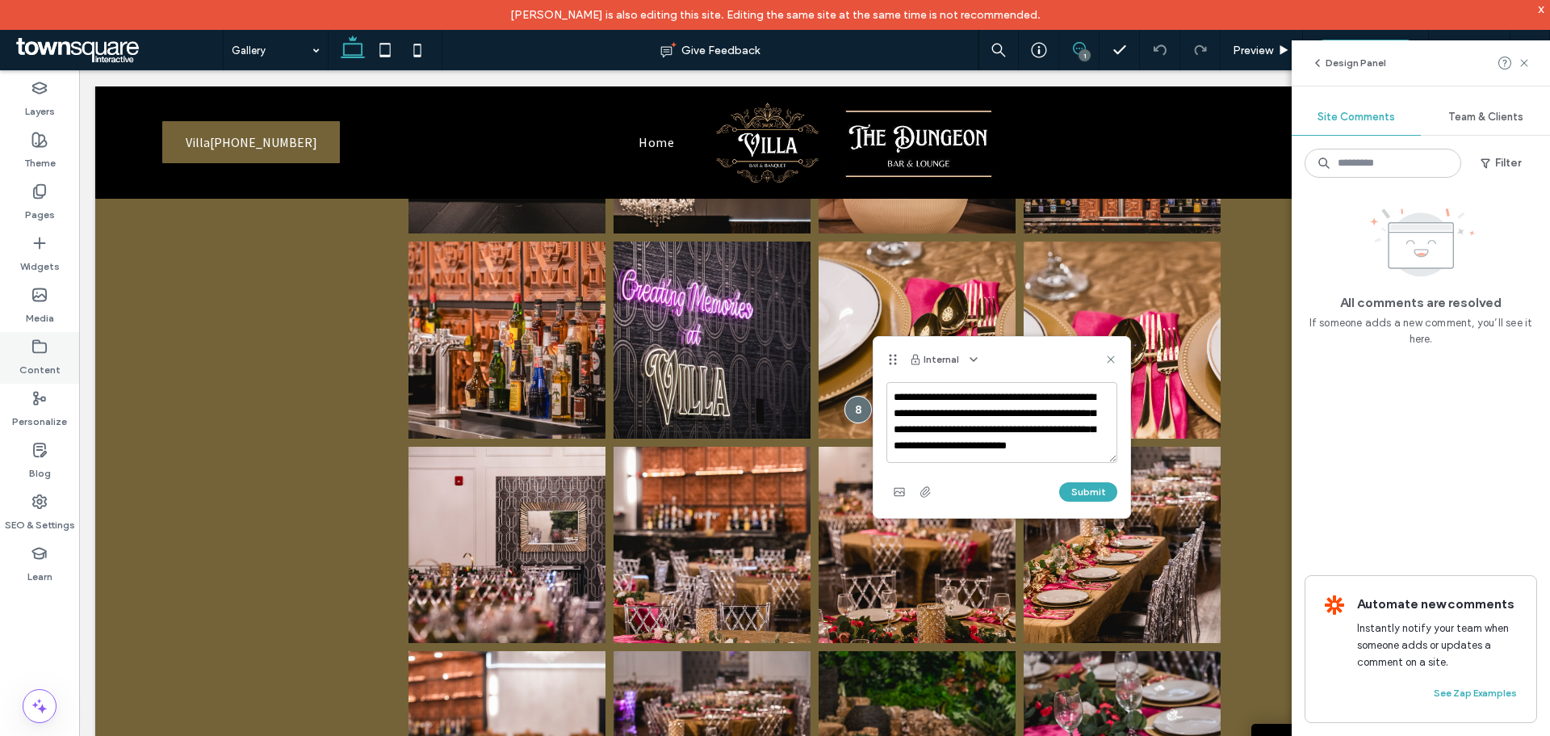
scroll to position [6, 0]
type textarea "**********"
click at [1077, 484] on button "Submit" at bounding box center [1088, 491] width 58 height 19
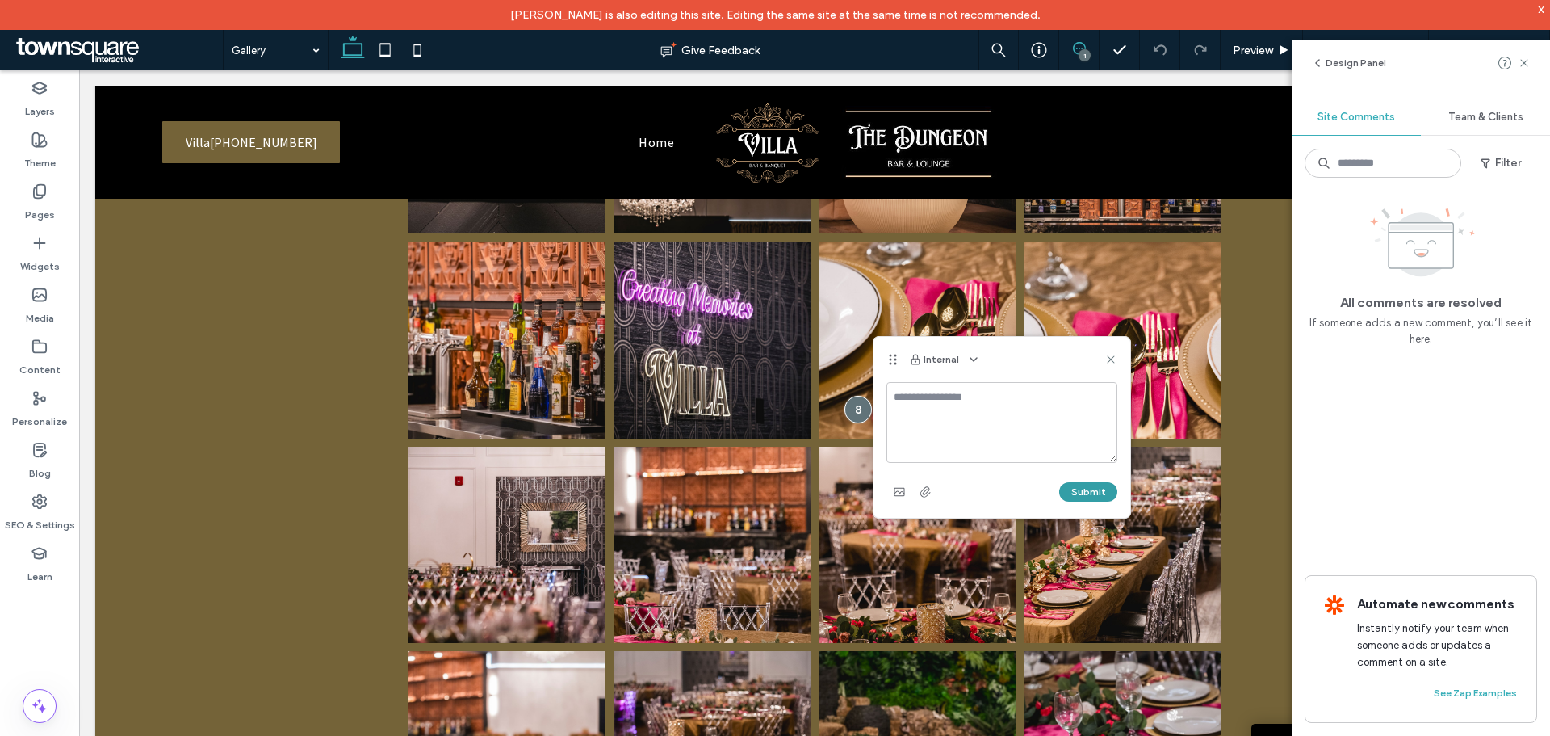
scroll to position [0, 0]
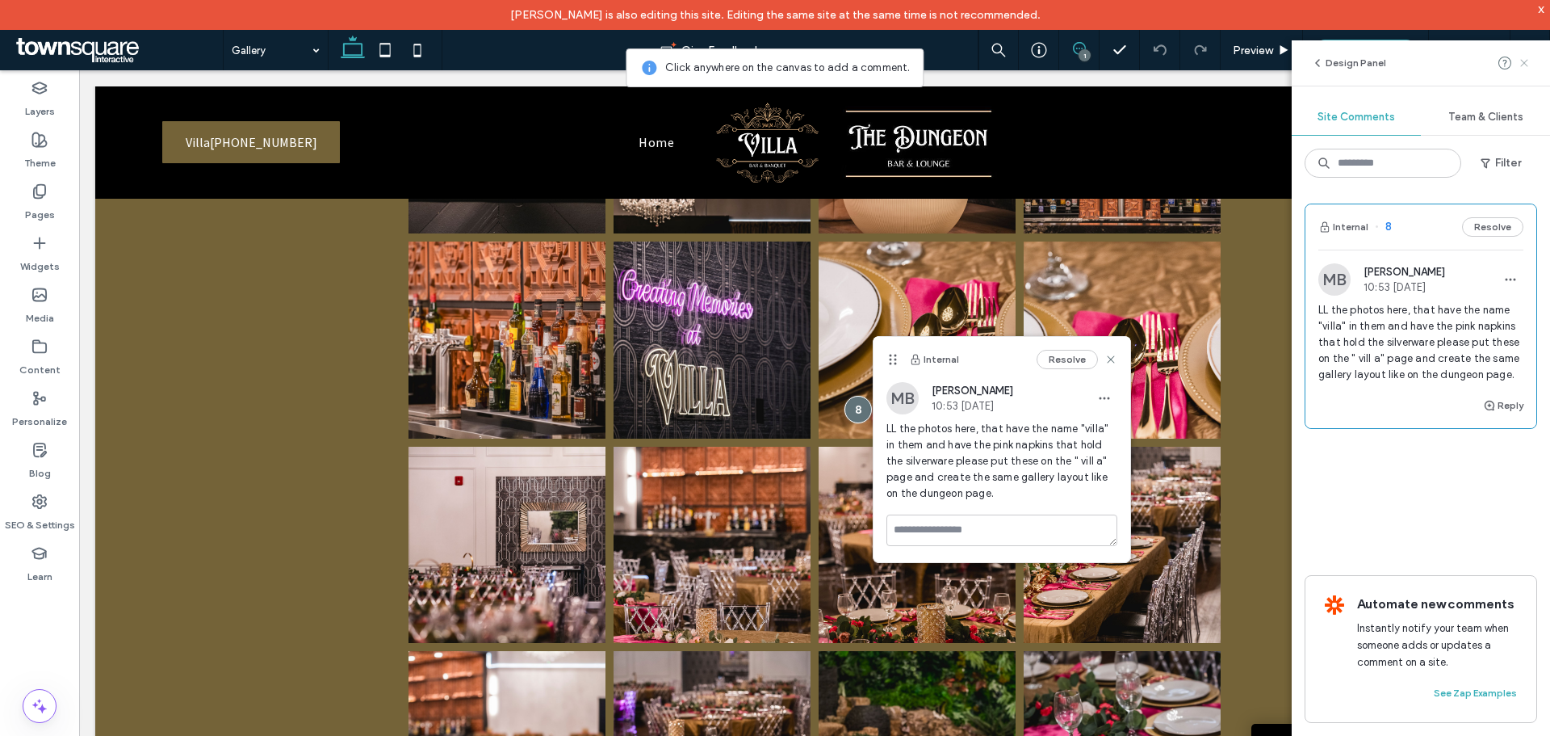
click at [1525, 57] on icon at bounding box center [1524, 63] width 13 height 13
